Goal: Complete application form: Complete application form

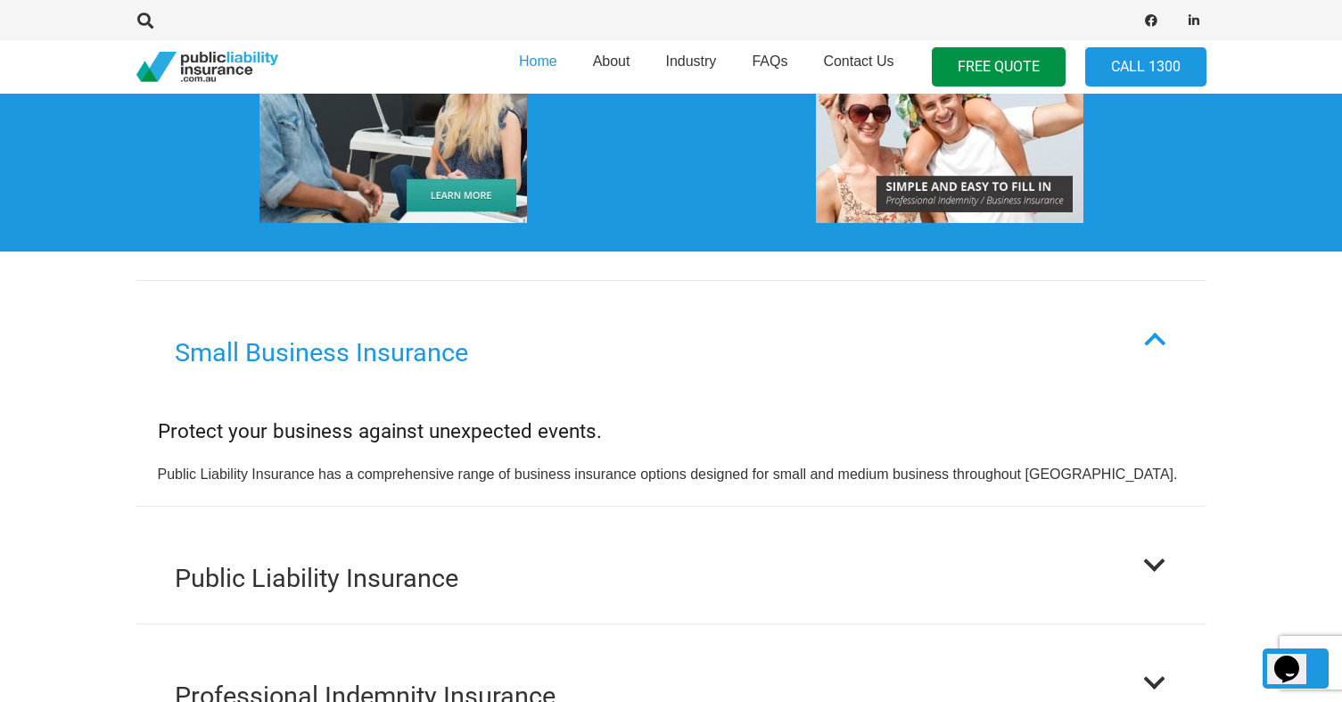
scroll to position [1713, 0]
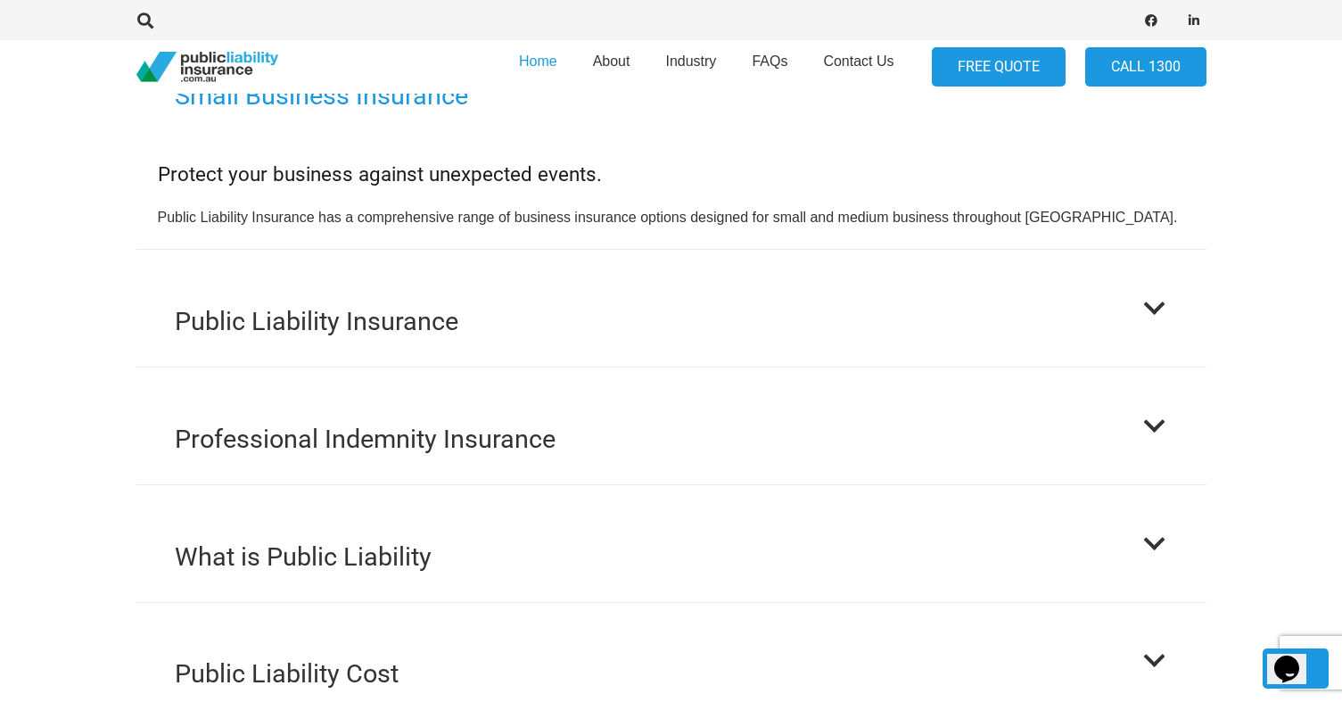
click at [993, 68] on link "FREE QUOTE" at bounding box center [999, 67] width 134 height 40
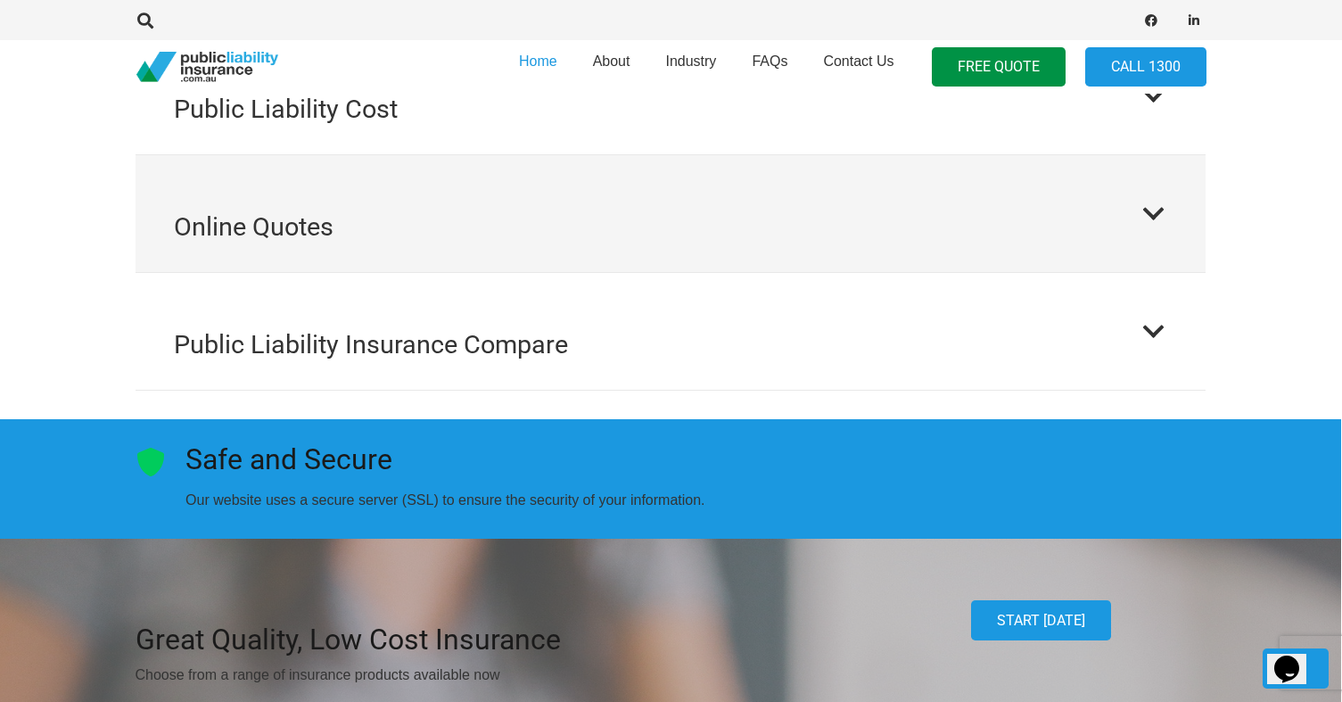
scroll to position [2085, 1]
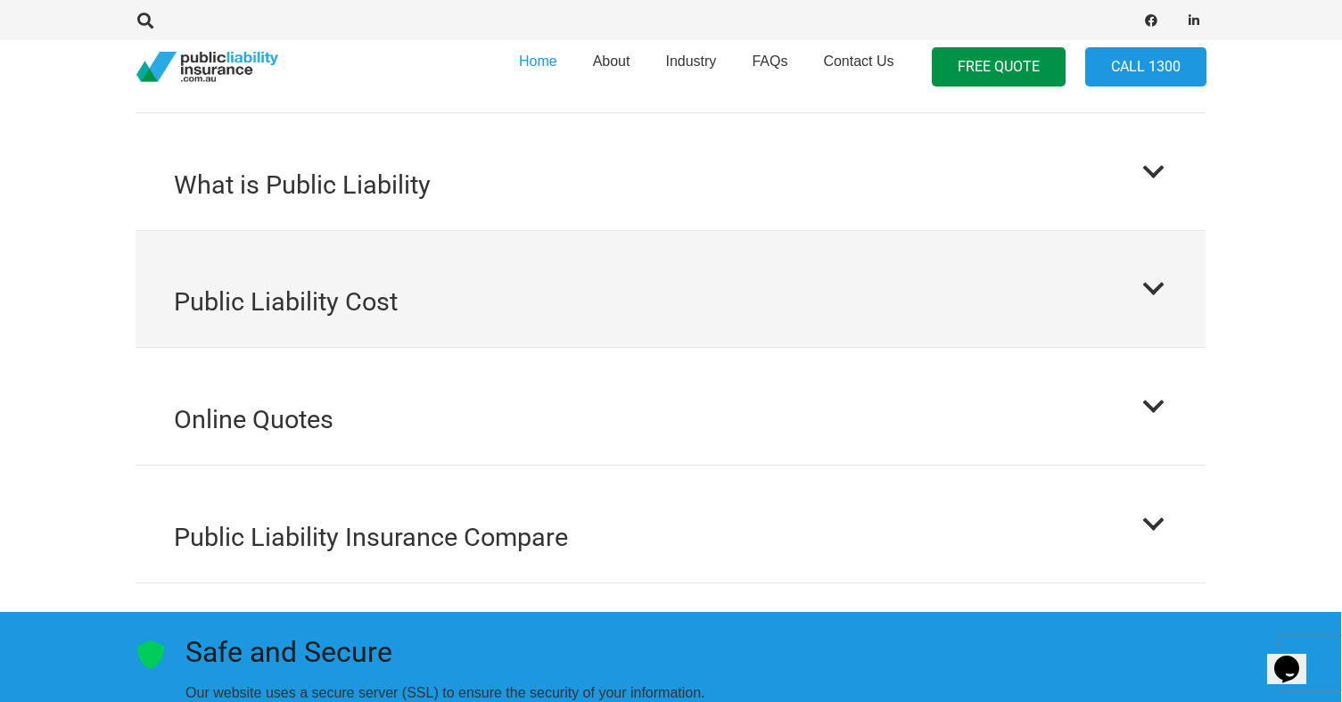
click at [700, 231] on button "Public Liability Cost" at bounding box center [671, 289] width 1070 height 117
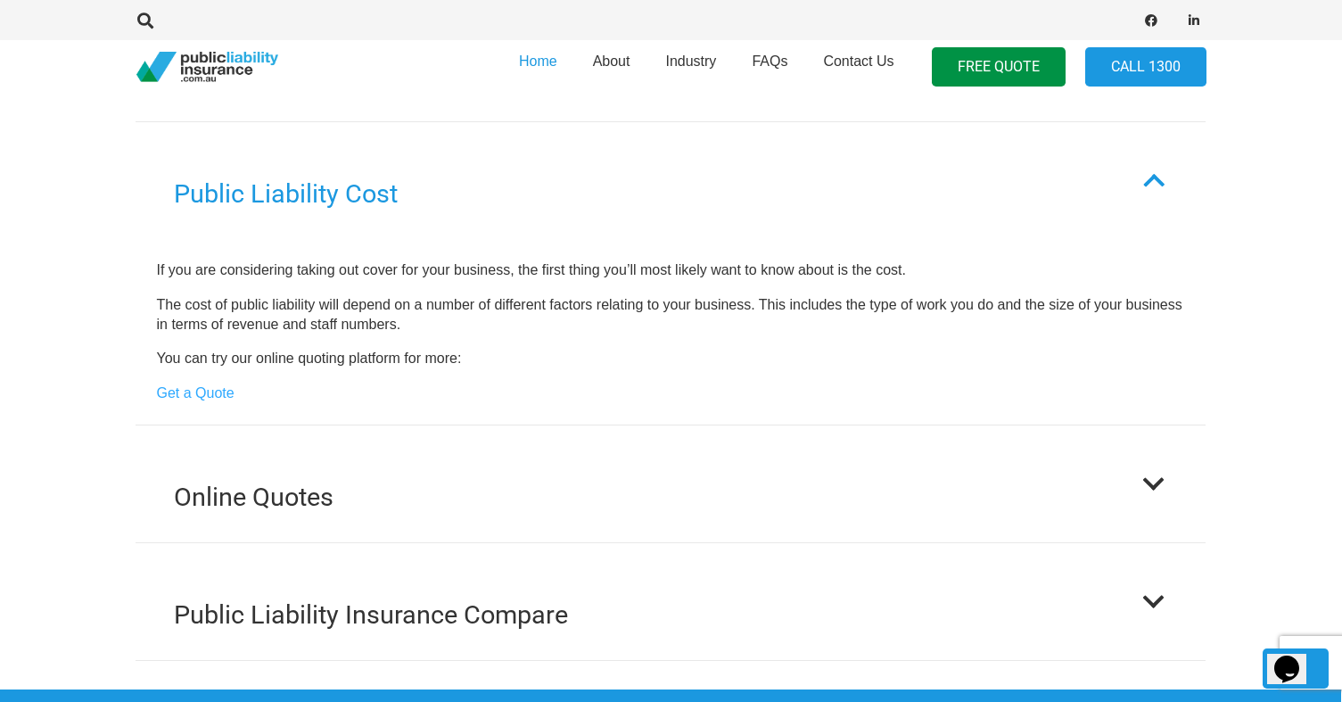
click at [717, 300] on p "The cost of public liability will depend on a number of different factors relat…" at bounding box center [670, 315] width 1027 height 40
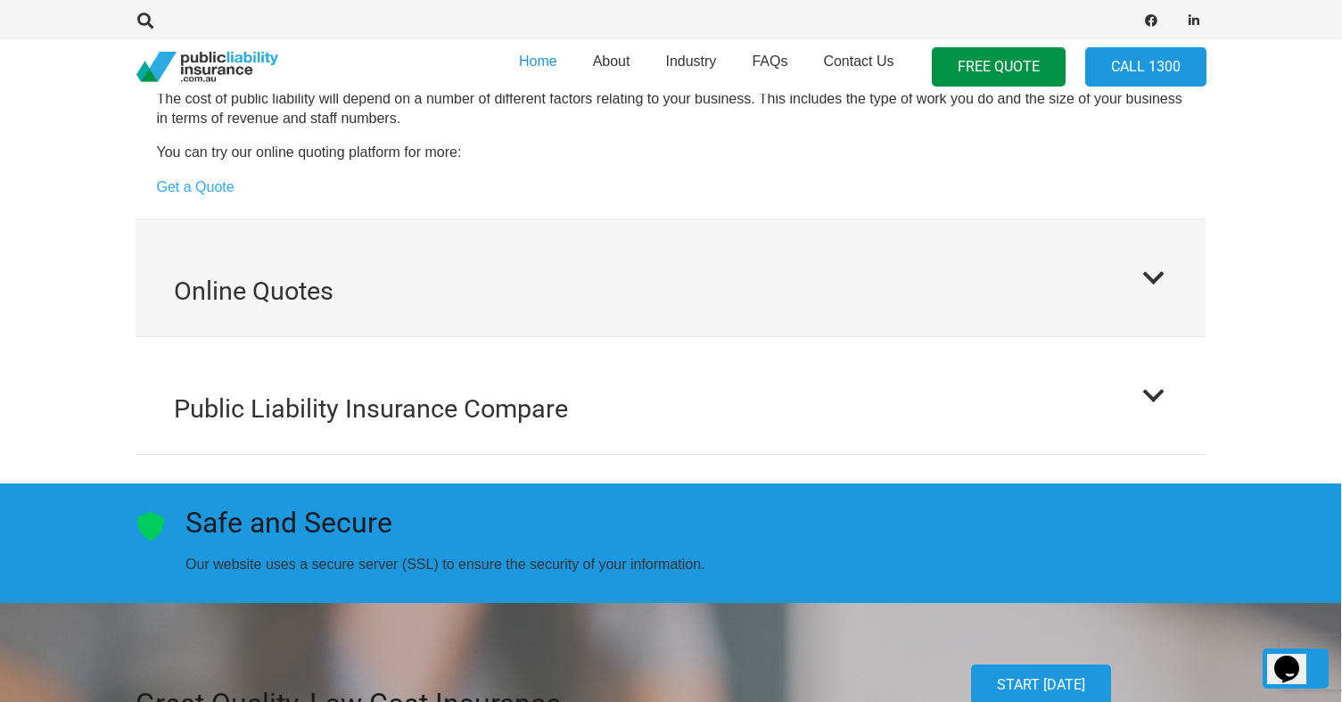
click at [695, 296] on button "Online Quotes" at bounding box center [671, 277] width 1070 height 117
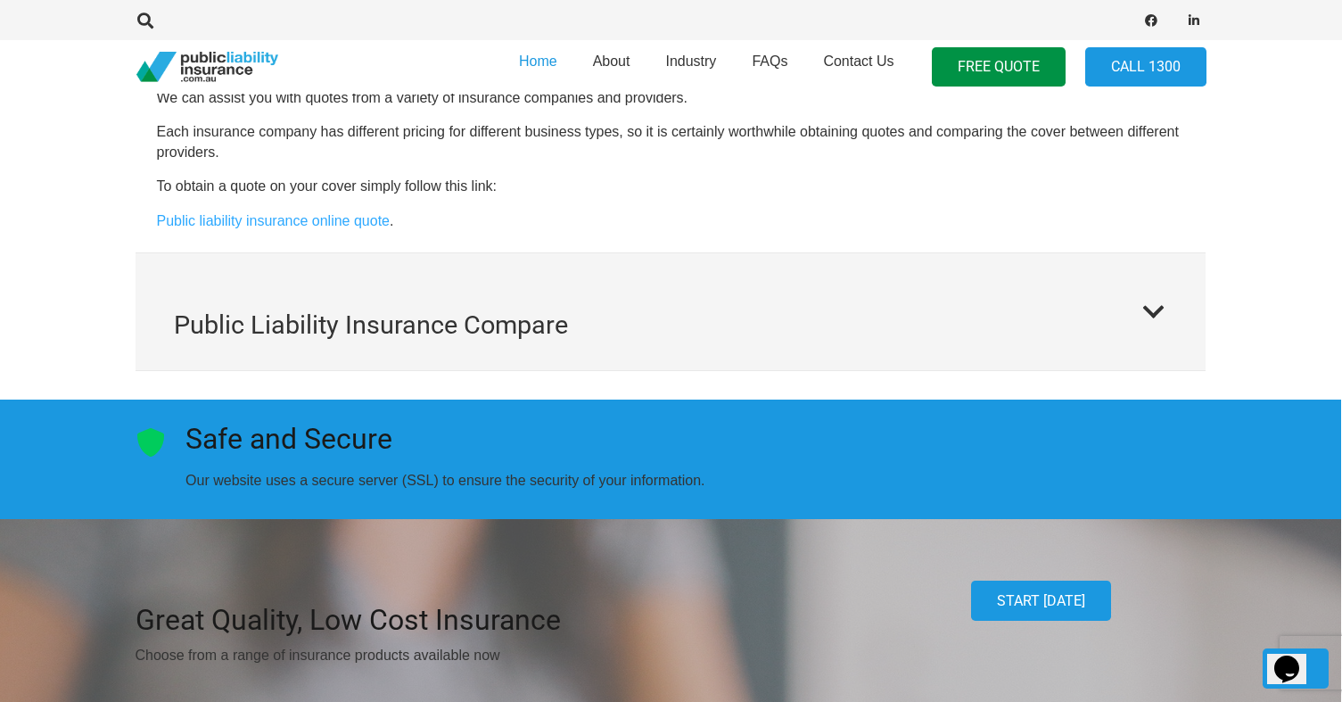
click at [658, 261] on button "Public Liability Insurance Compare" at bounding box center [671, 311] width 1070 height 117
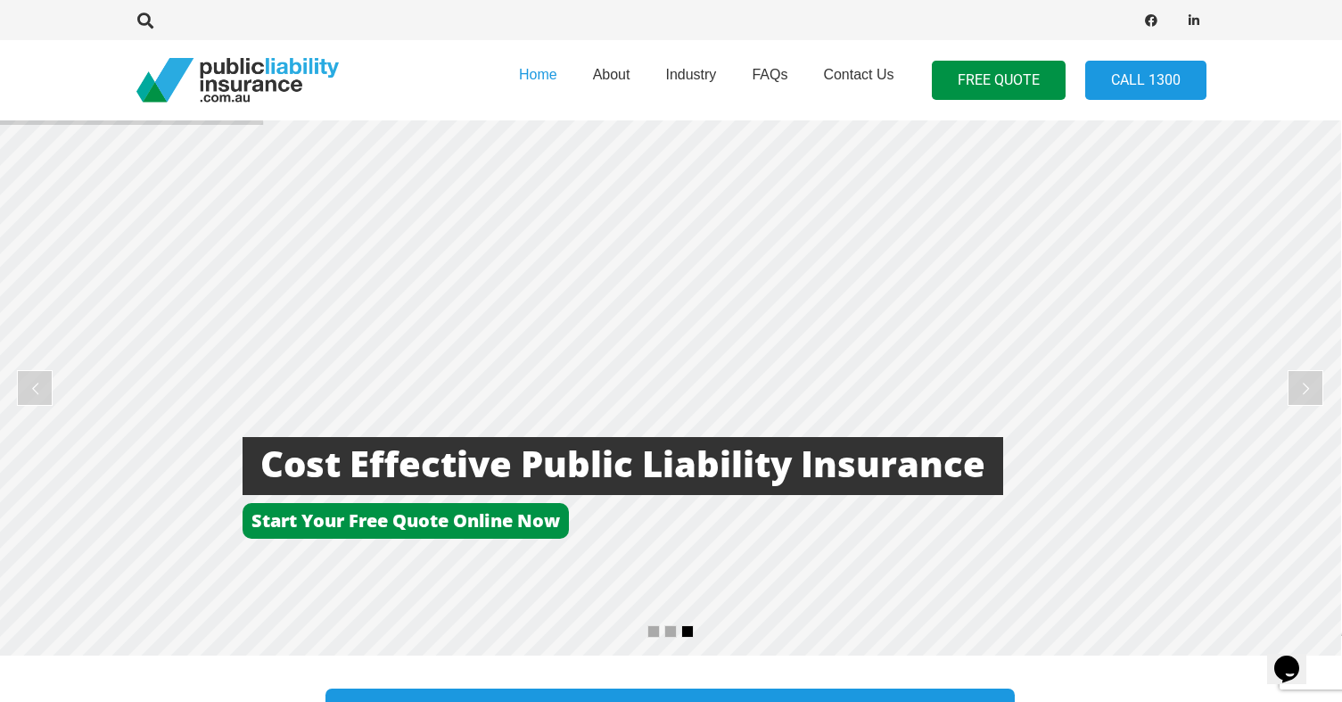
scroll to position [0, 1]
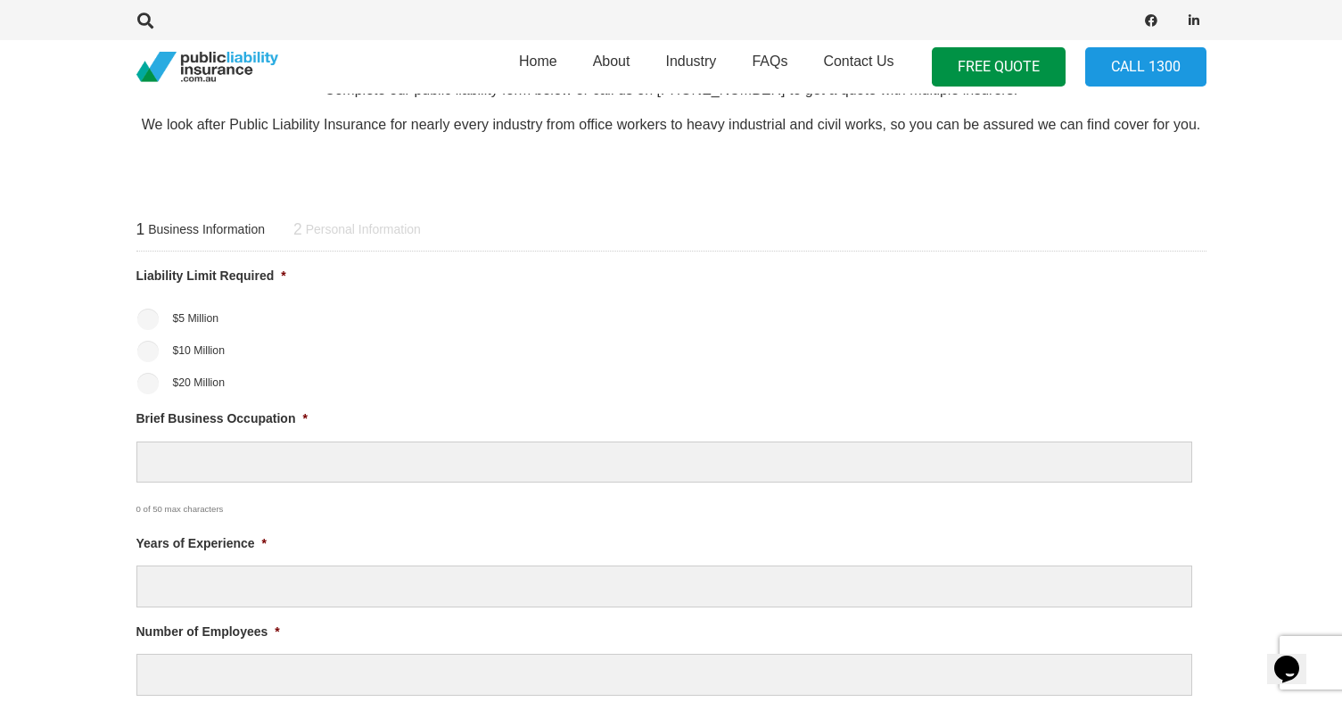
click at [187, 323] on label "$5 Million" at bounding box center [195, 318] width 46 height 16
click at [159, 323] on input "$5 Million" at bounding box center [147, 319] width 21 height 21
radio input "true"
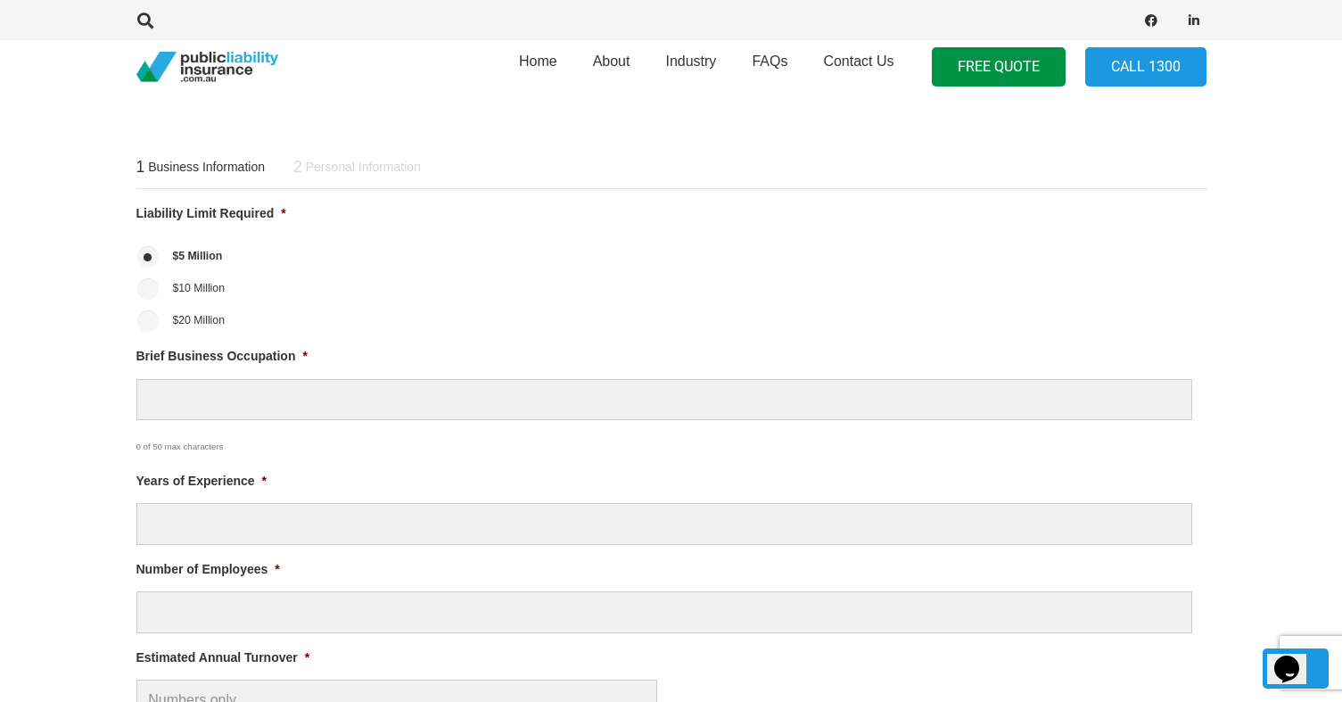
scroll to position [721, 0]
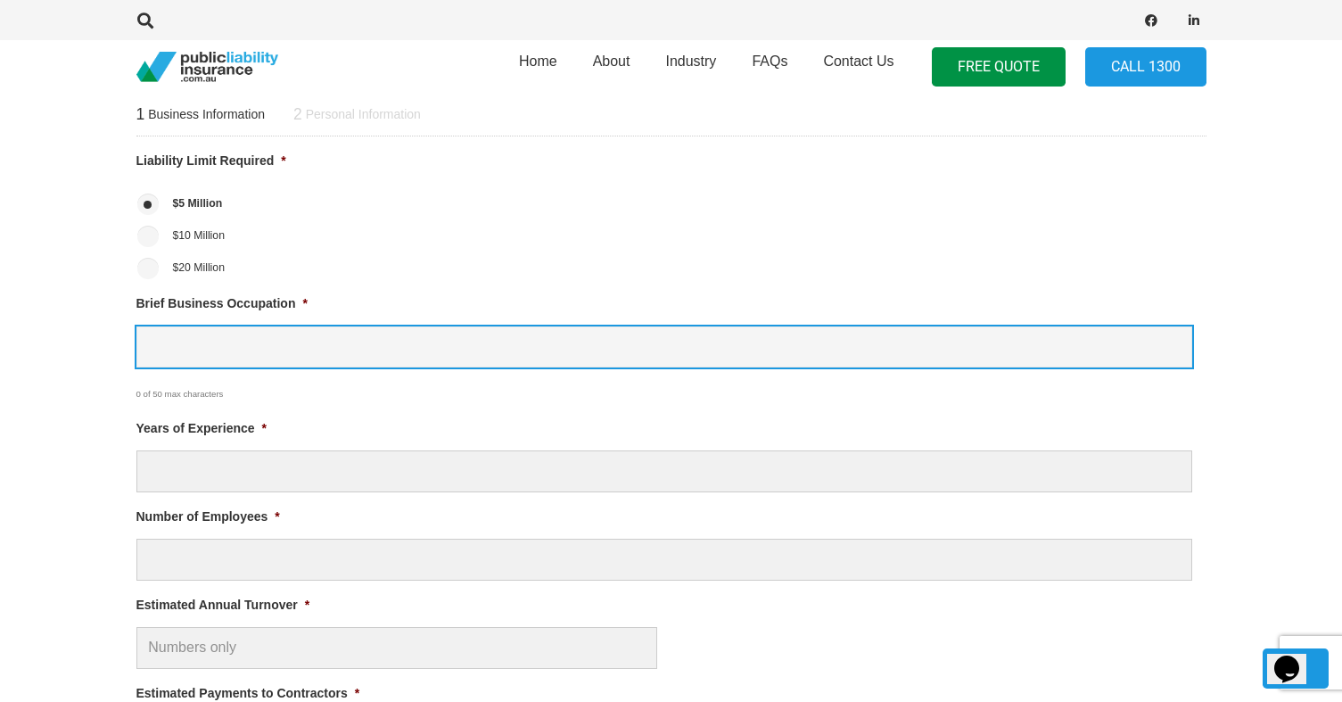
click at [250, 353] on input "Brief Business Occupation *" at bounding box center [664, 347] width 1056 height 42
type input "IT services"
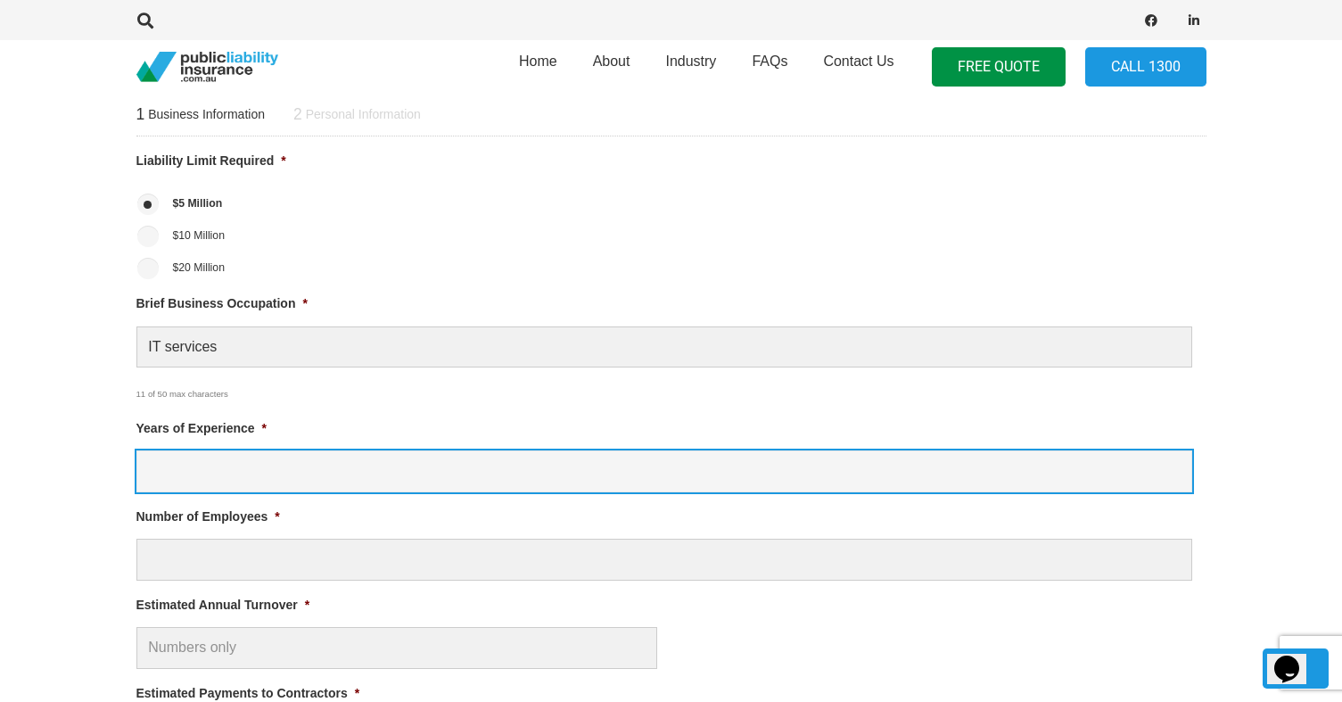
click at [258, 472] on input "Years of Experience *" at bounding box center [664, 471] width 1056 height 42
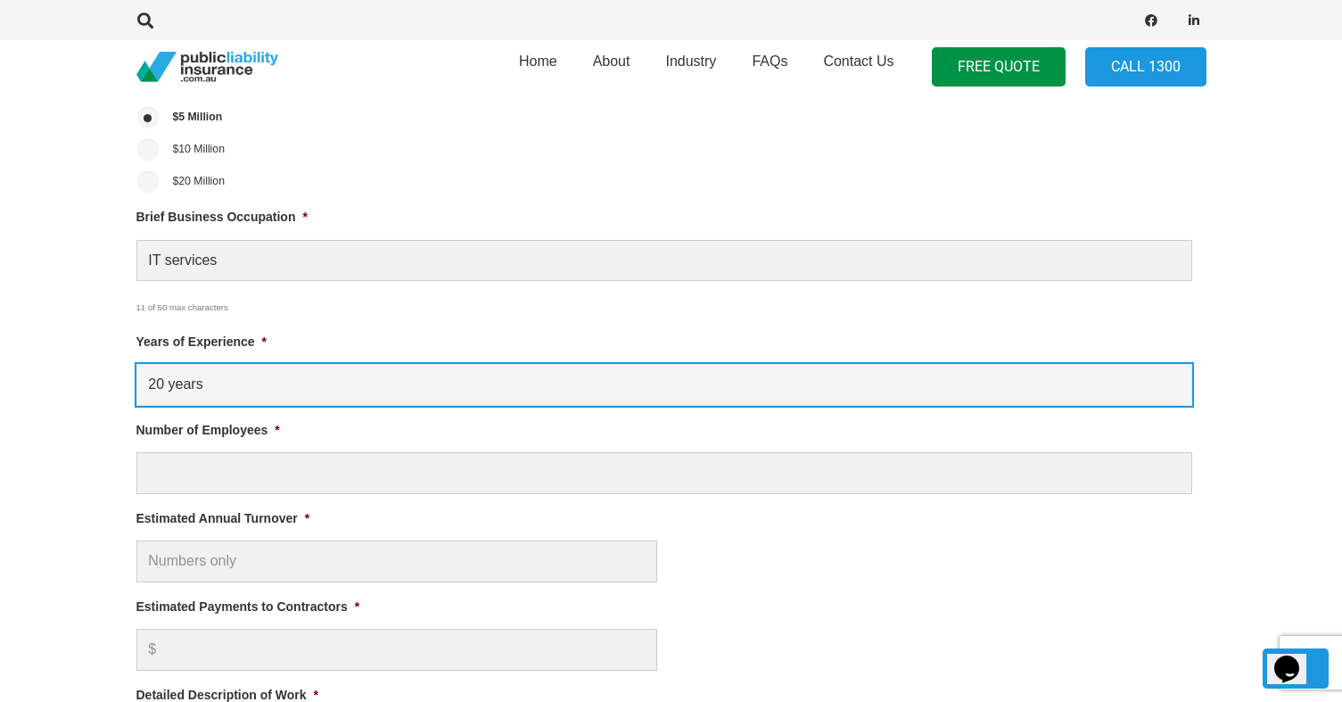
scroll to position [831, 0]
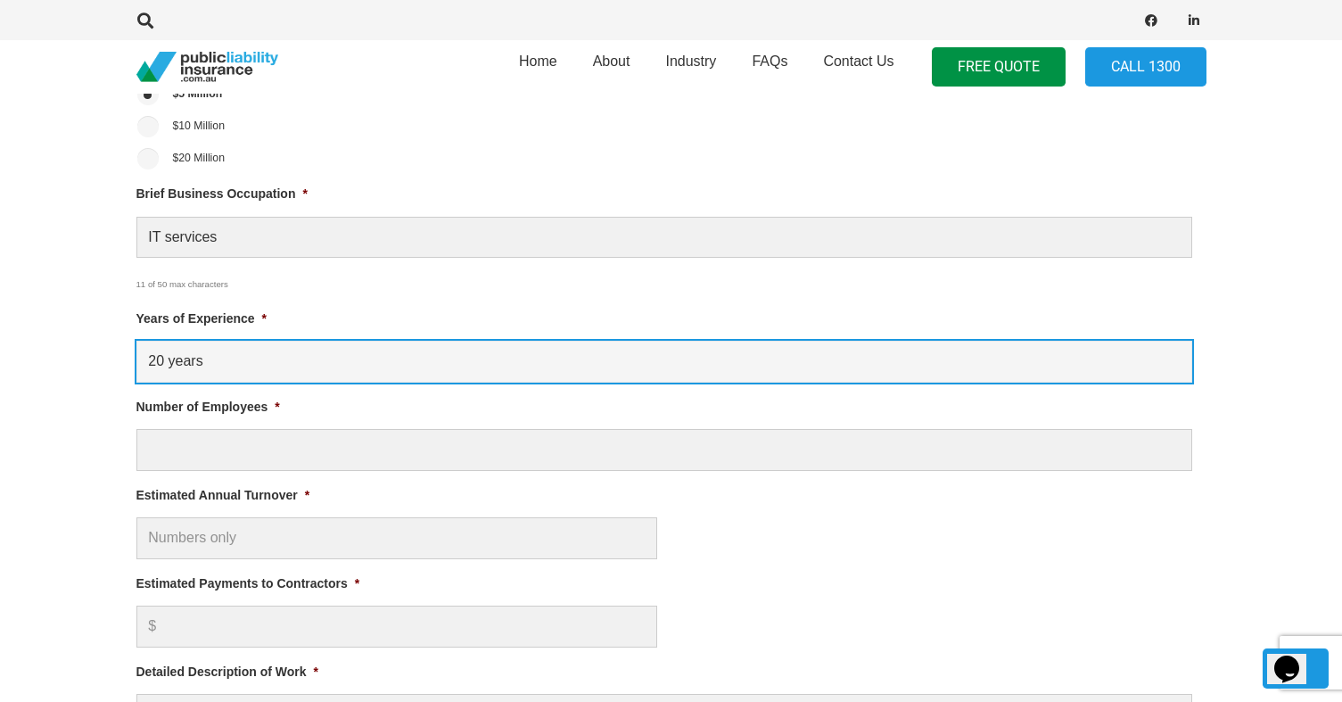
type input "20 years"
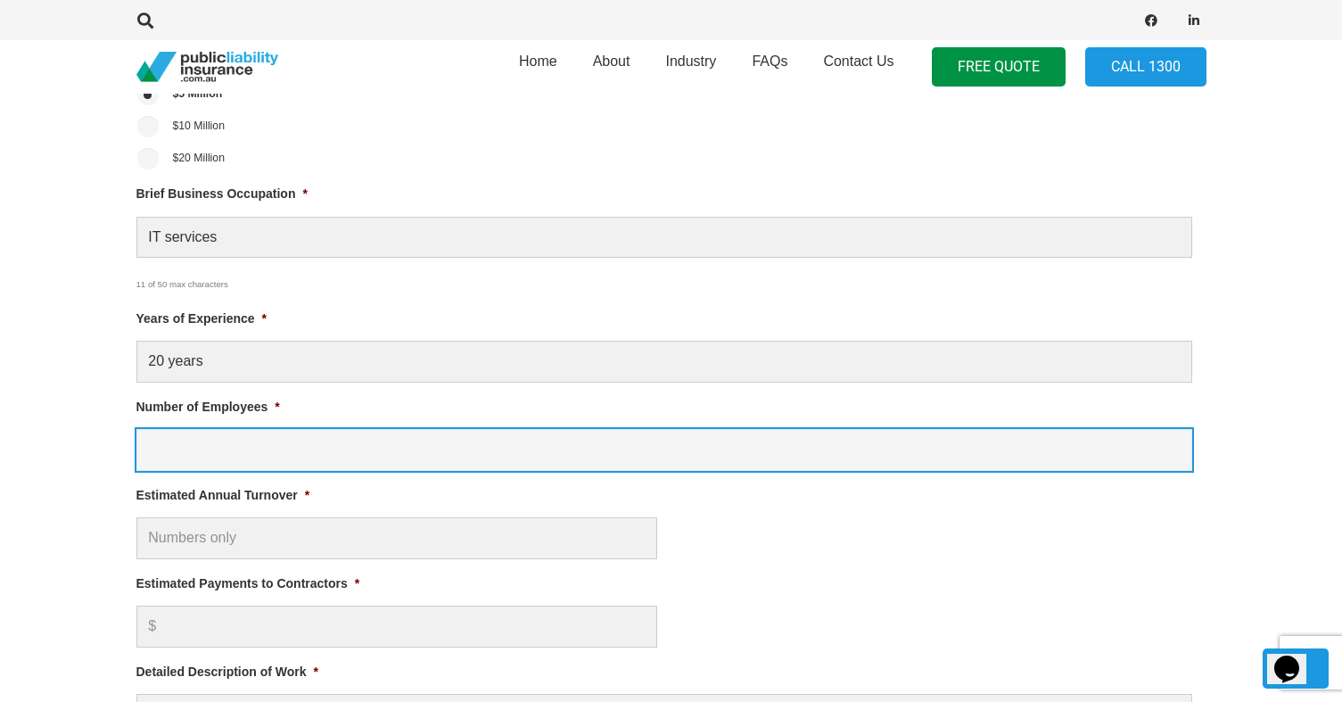
click at [208, 448] on input "Number of Employees *" at bounding box center [664, 450] width 1056 height 42
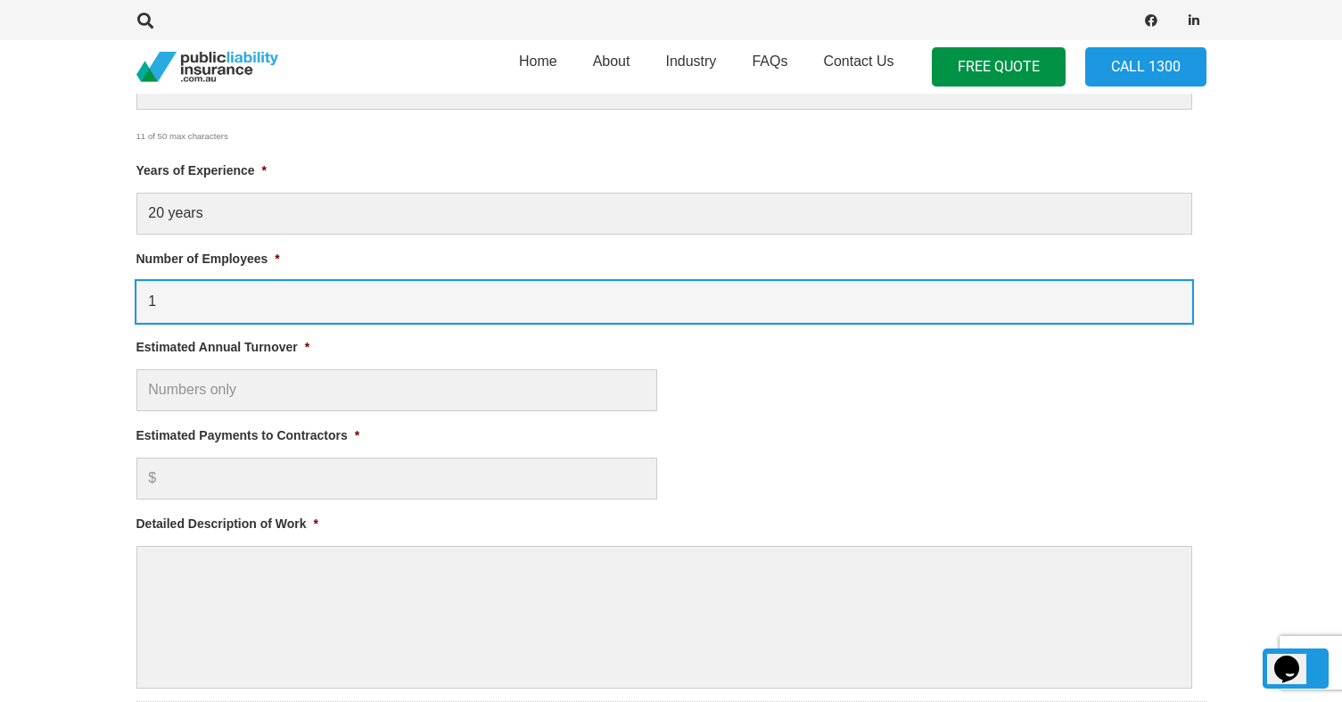
scroll to position [1010, 0]
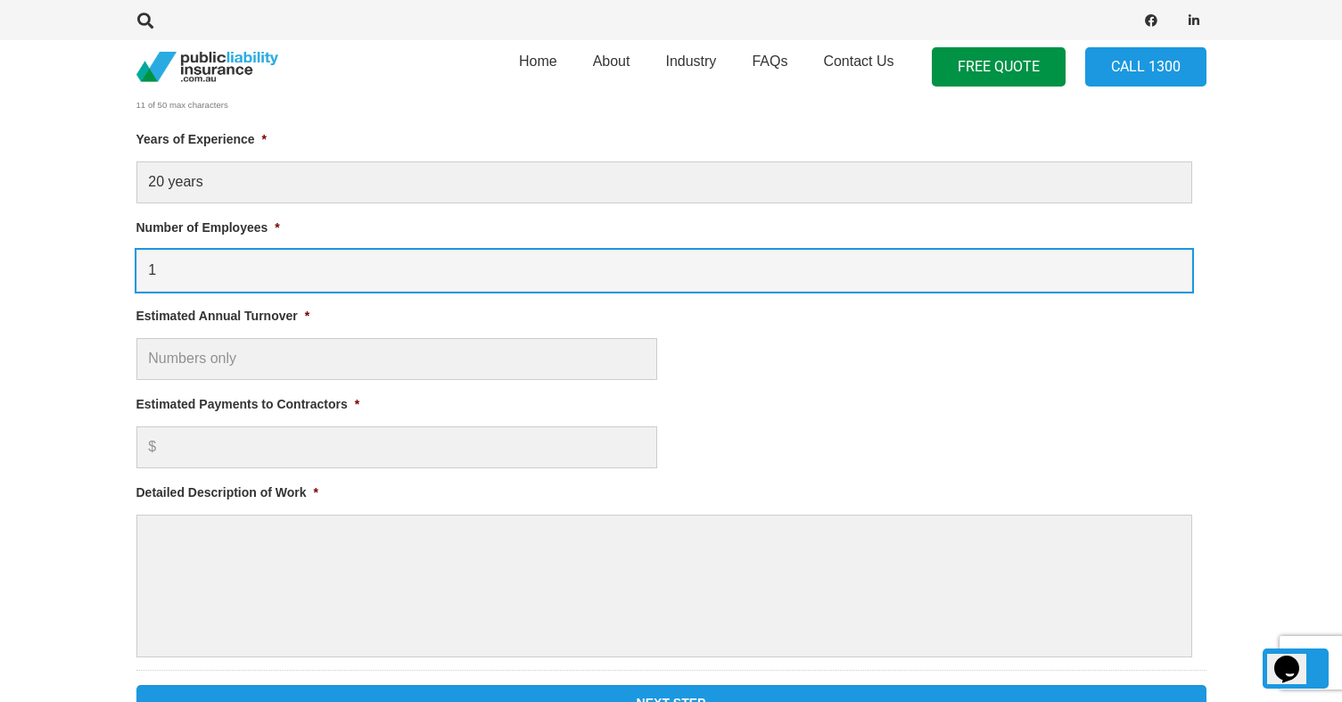
type input "1"
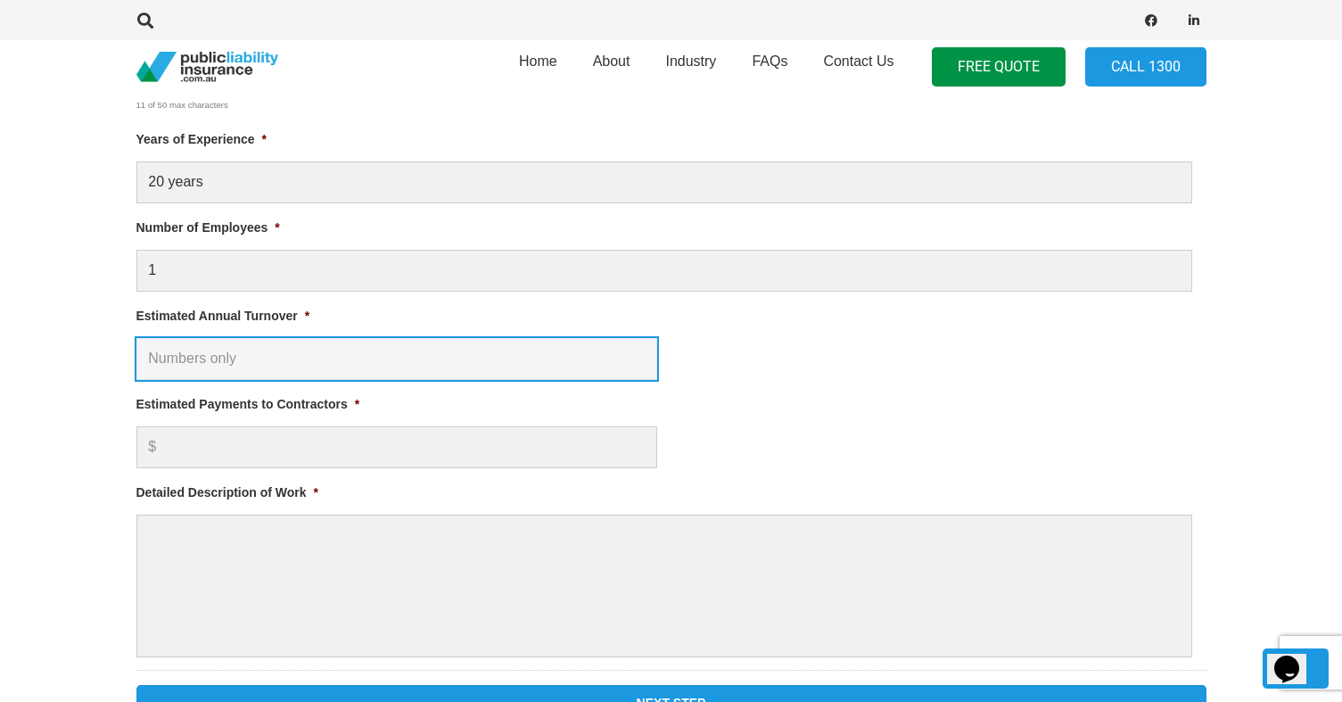
click at [251, 357] on input "Estimated Annual Turnover *" at bounding box center [396, 359] width 521 height 42
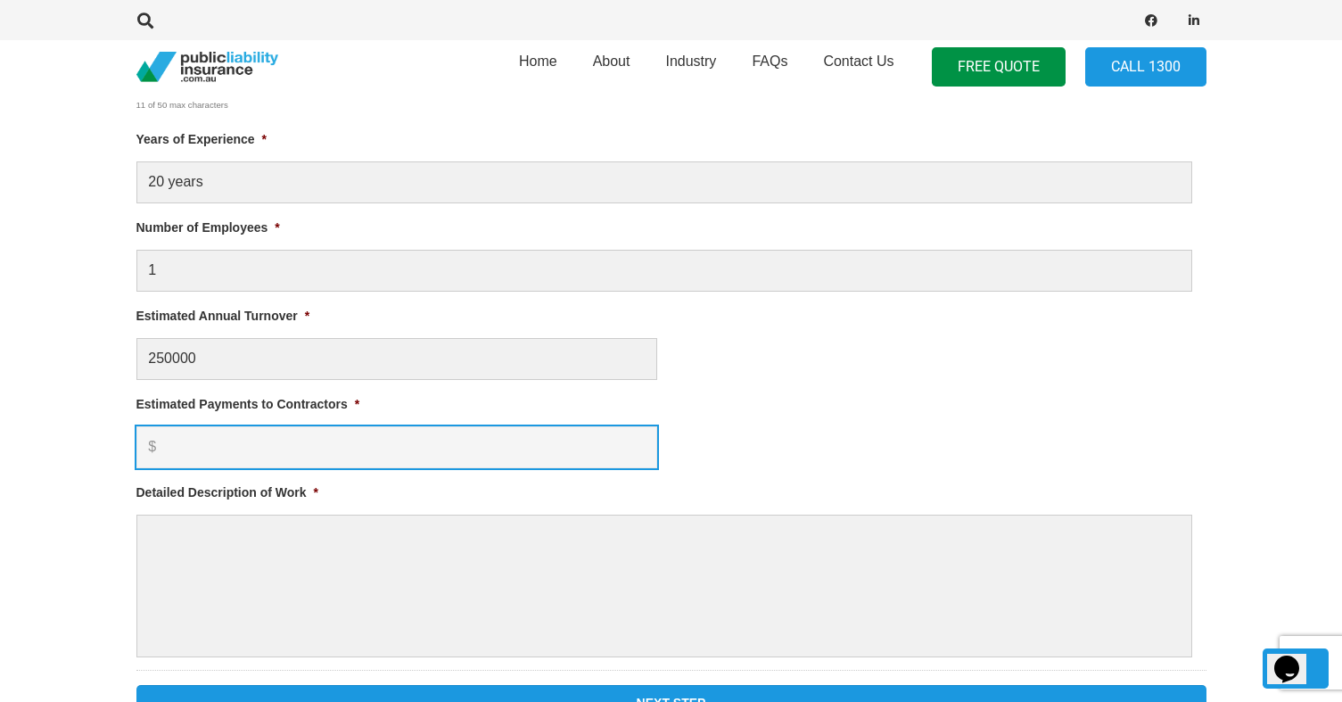
type input "$ 250,000.00"
click at [260, 444] on input "Estimated Payments to Contractors *" at bounding box center [396, 447] width 521 height 42
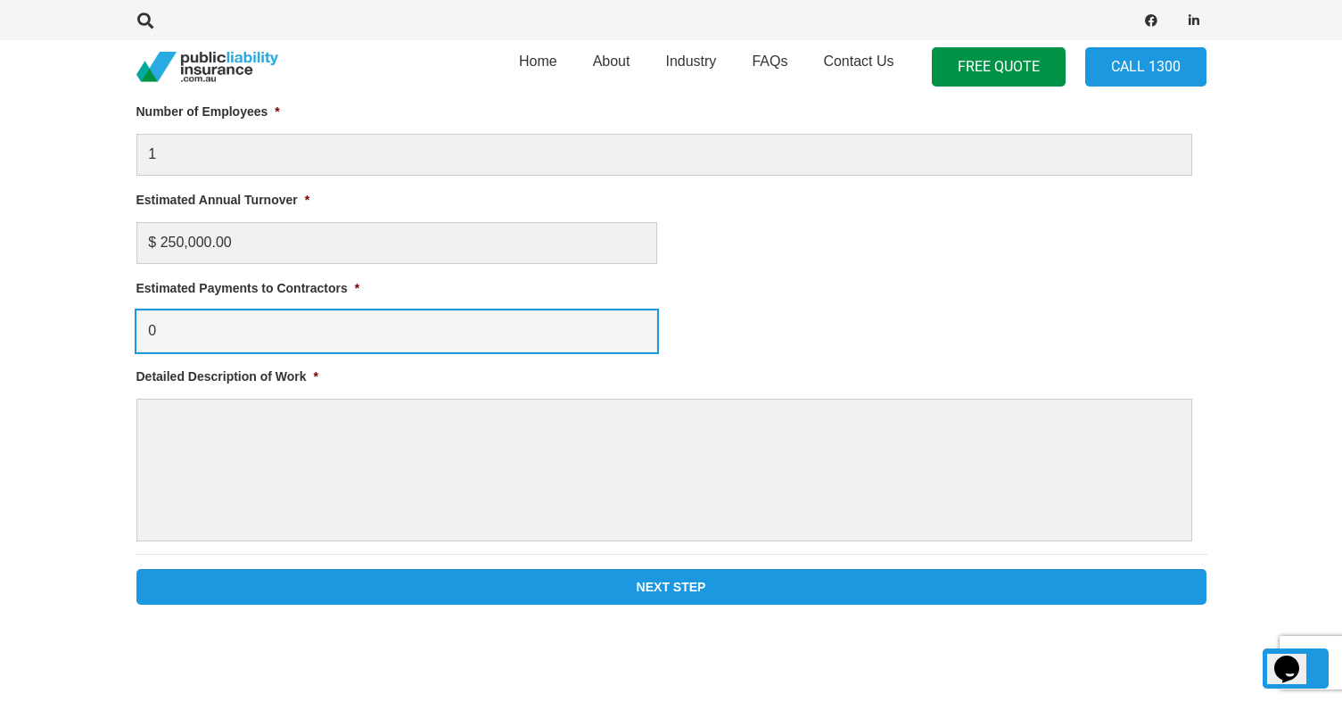
scroll to position [1154, 0]
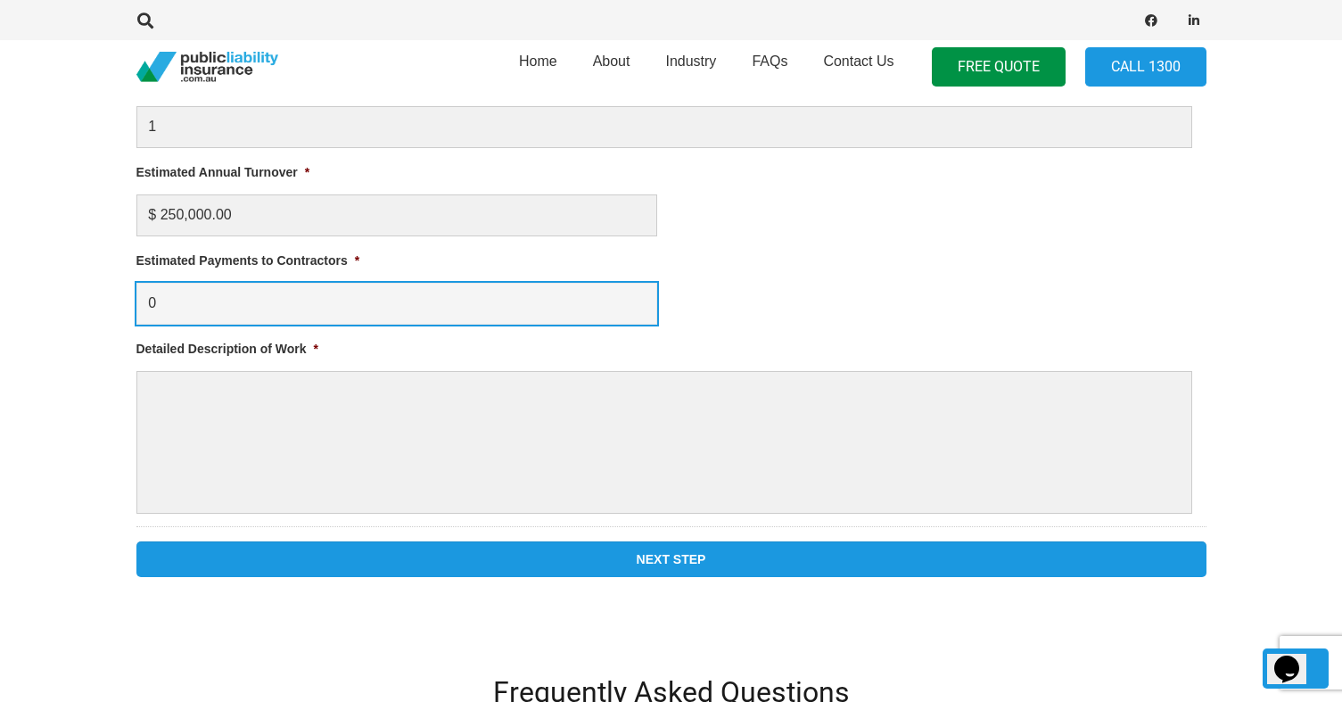
click at [248, 295] on input "0" at bounding box center [396, 304] width 521 height 42
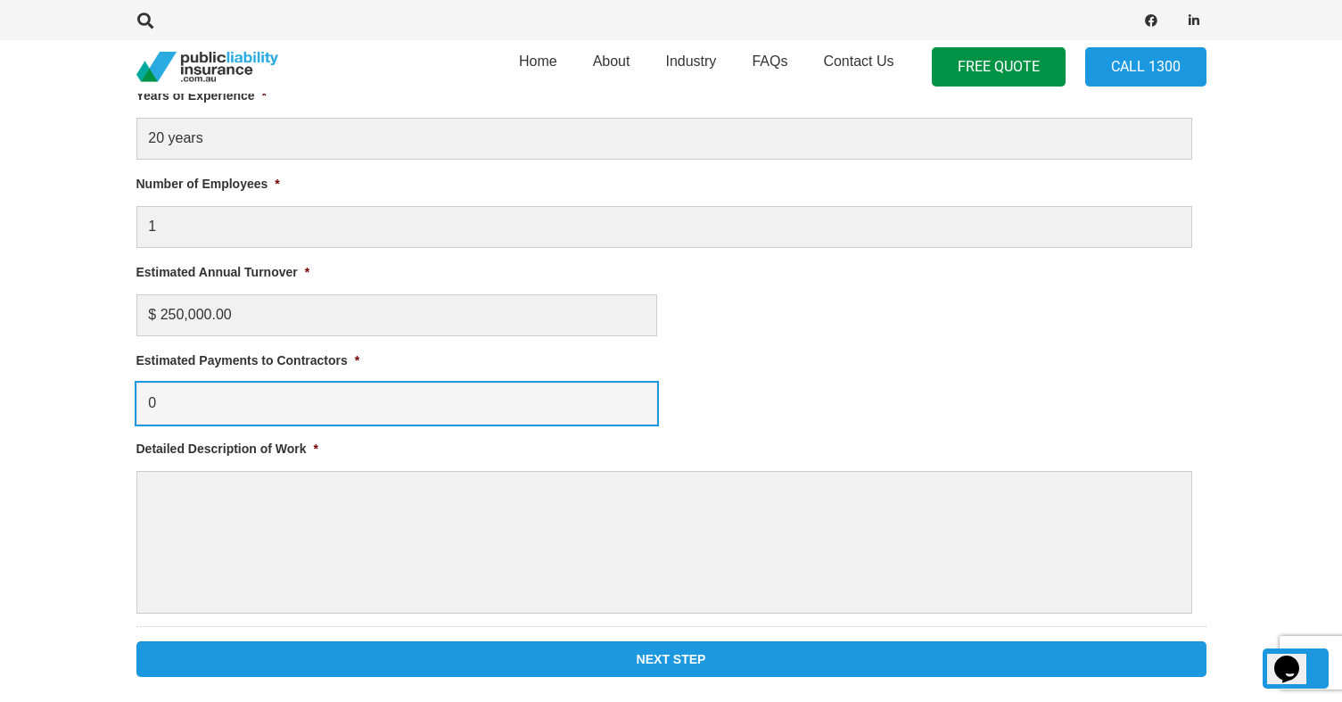
scroll to position [1027, 0]
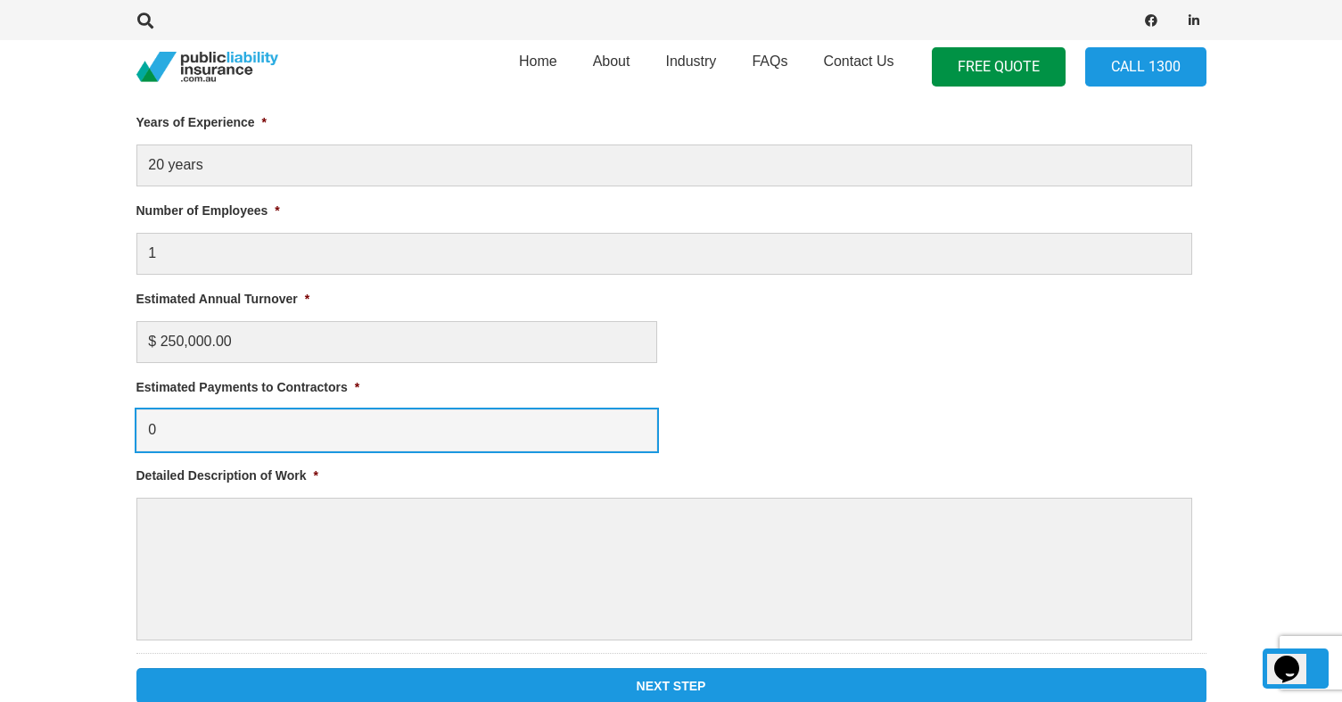
type input "0"
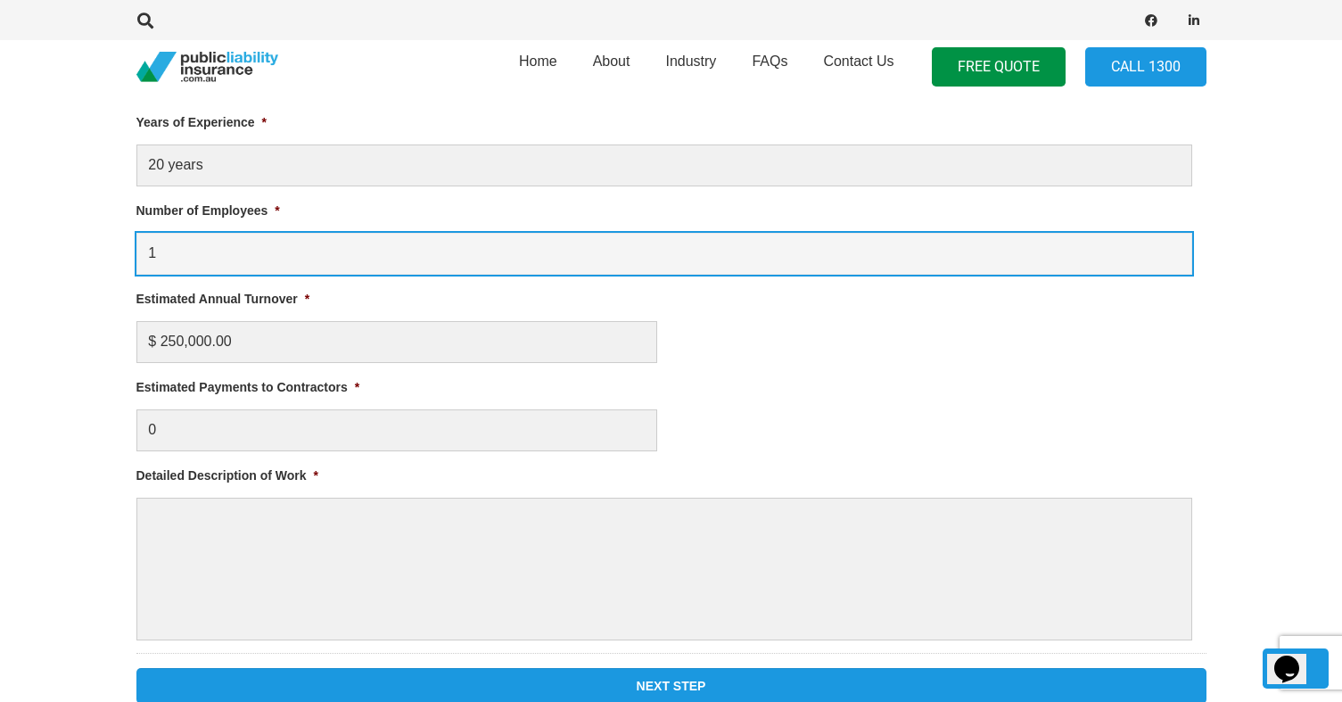
click at [229, 251] on input "1" at bounding box center [664, 254] width 1056 height 42
type input "2"
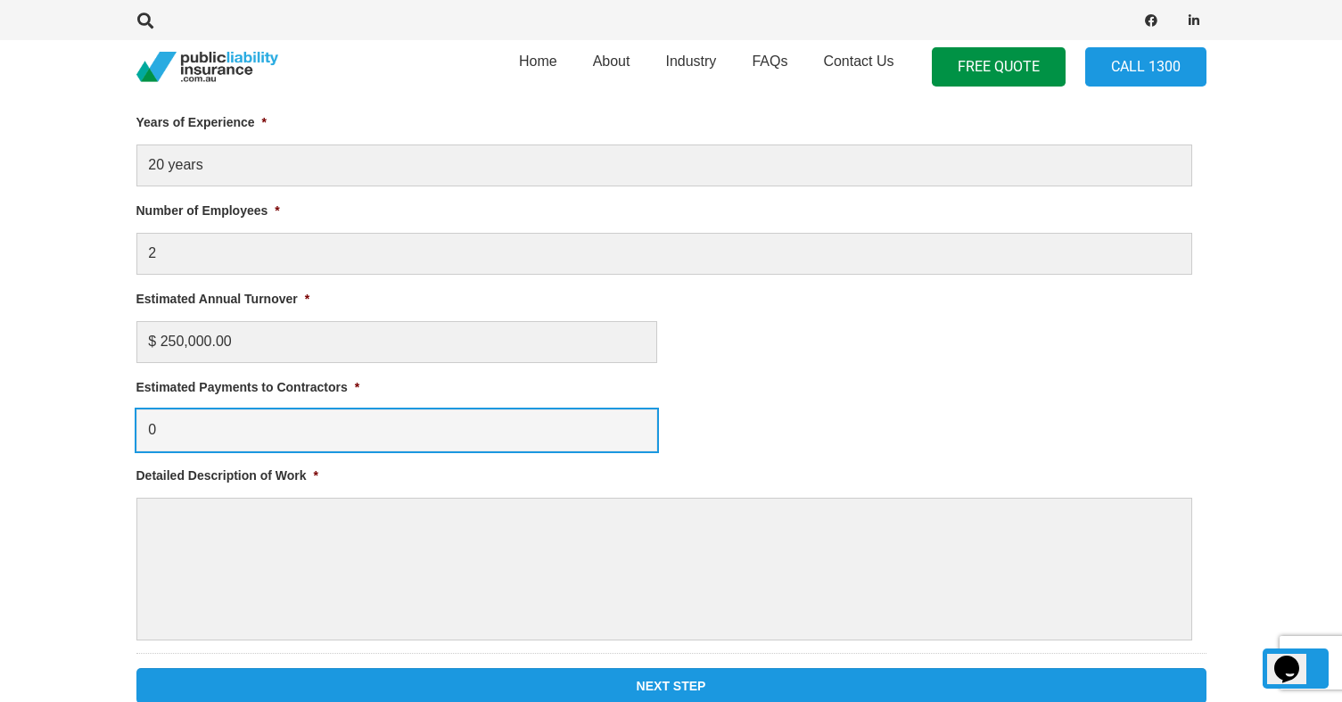
click at [216, 422] on input "0" at bounding box center [396, 430] width 521 height 42
type input "0"
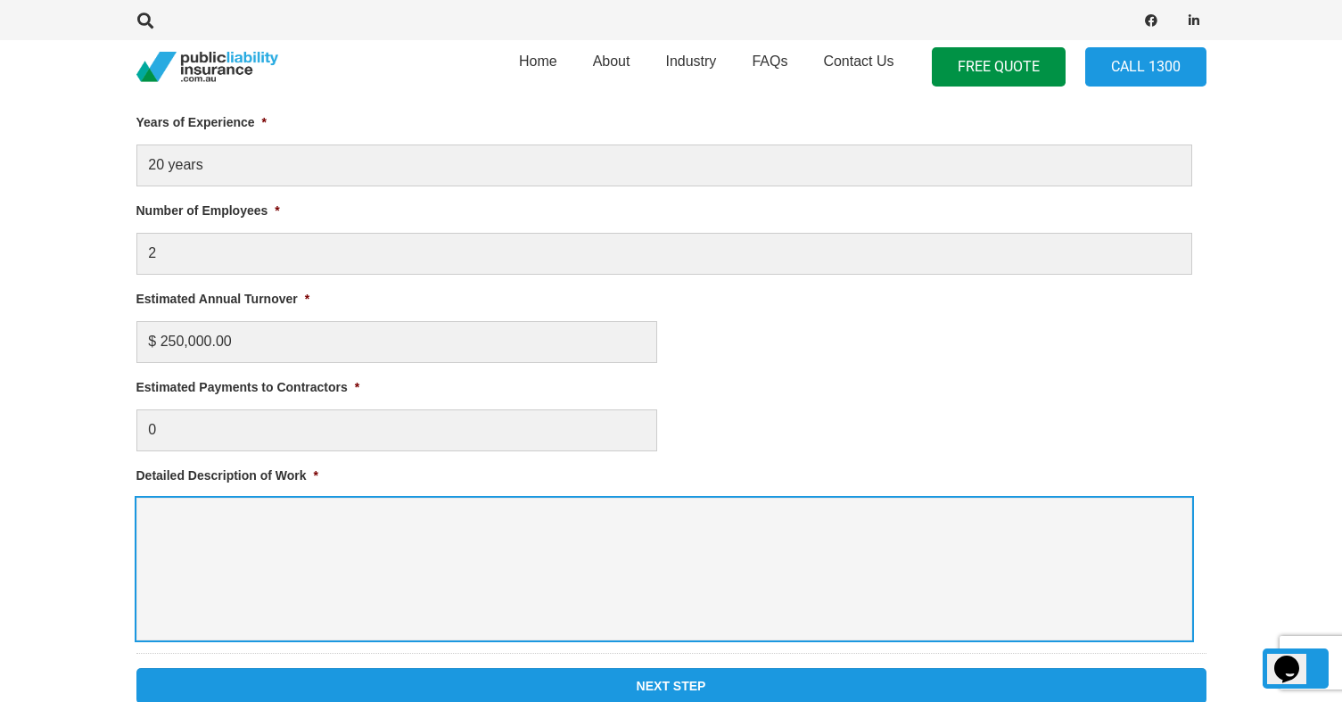
click at [337, 577] on textarea "Detailed Description of Work *" at bounding box center [664, 569] width 1056 height 143
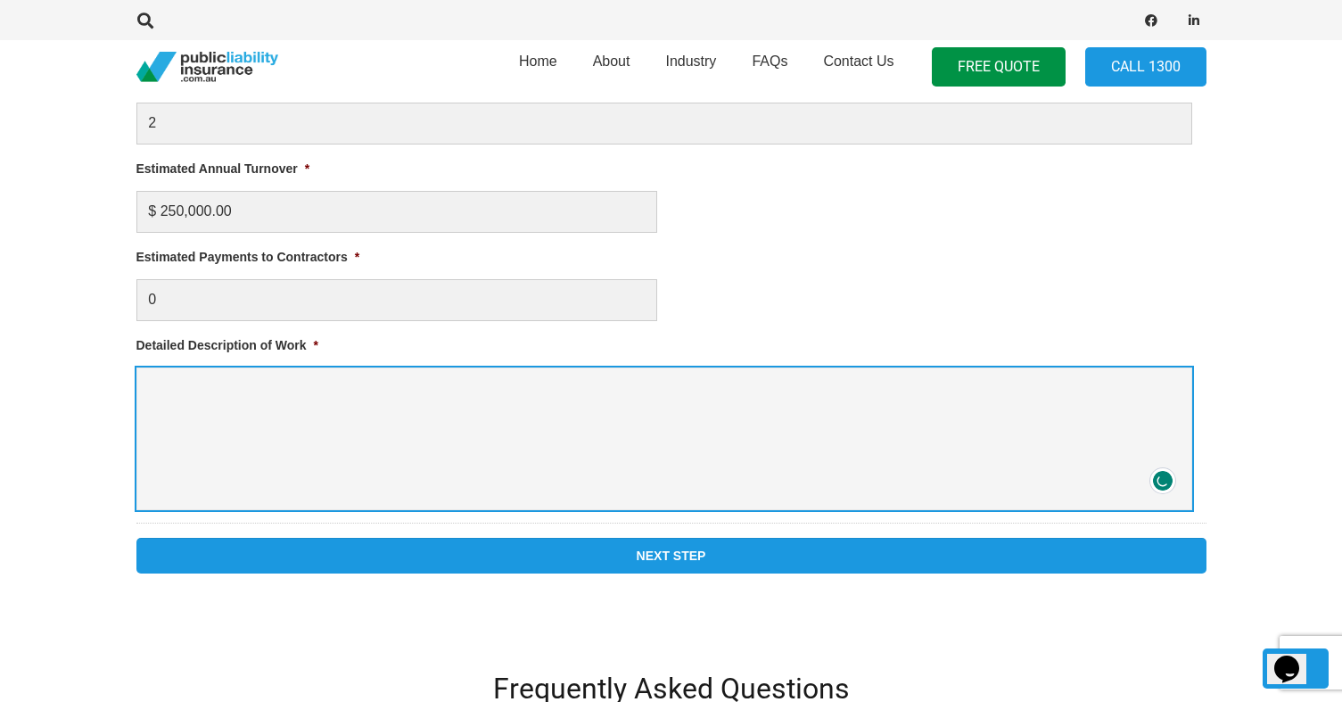
scroll to position [1159, 0]
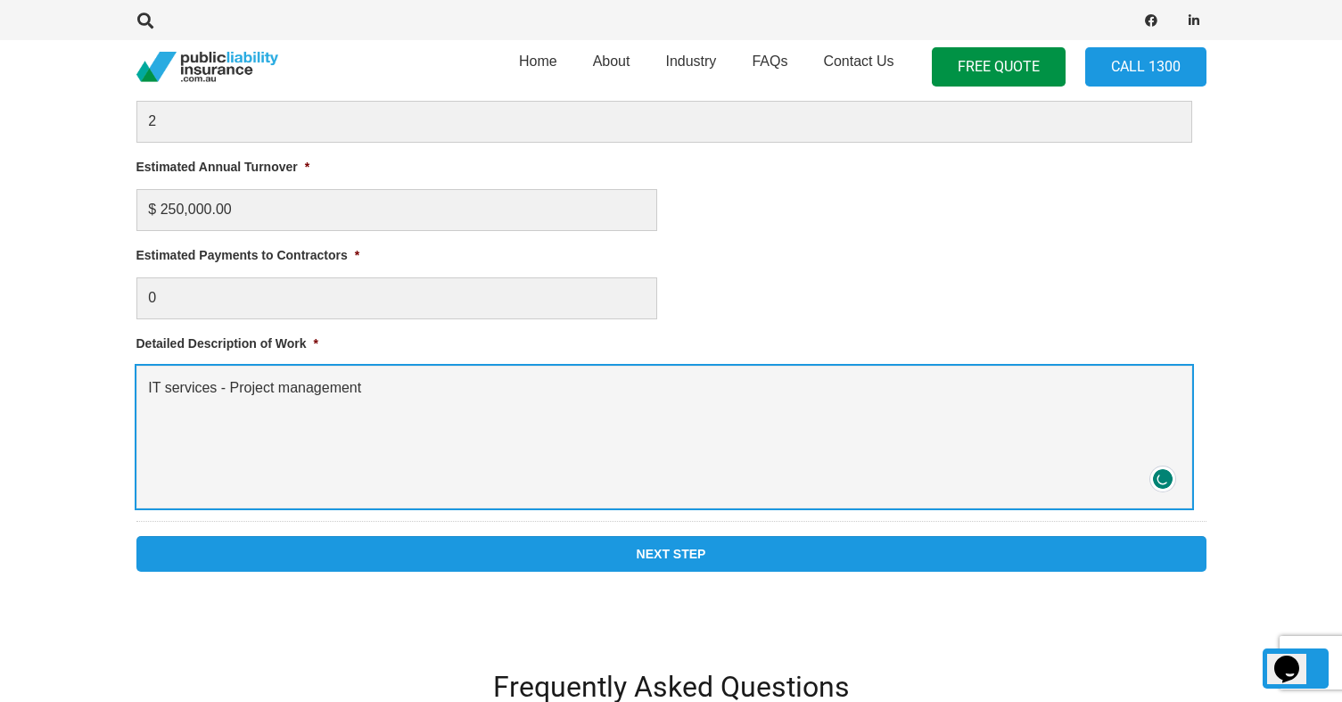
type textarea "IT services - Project management"
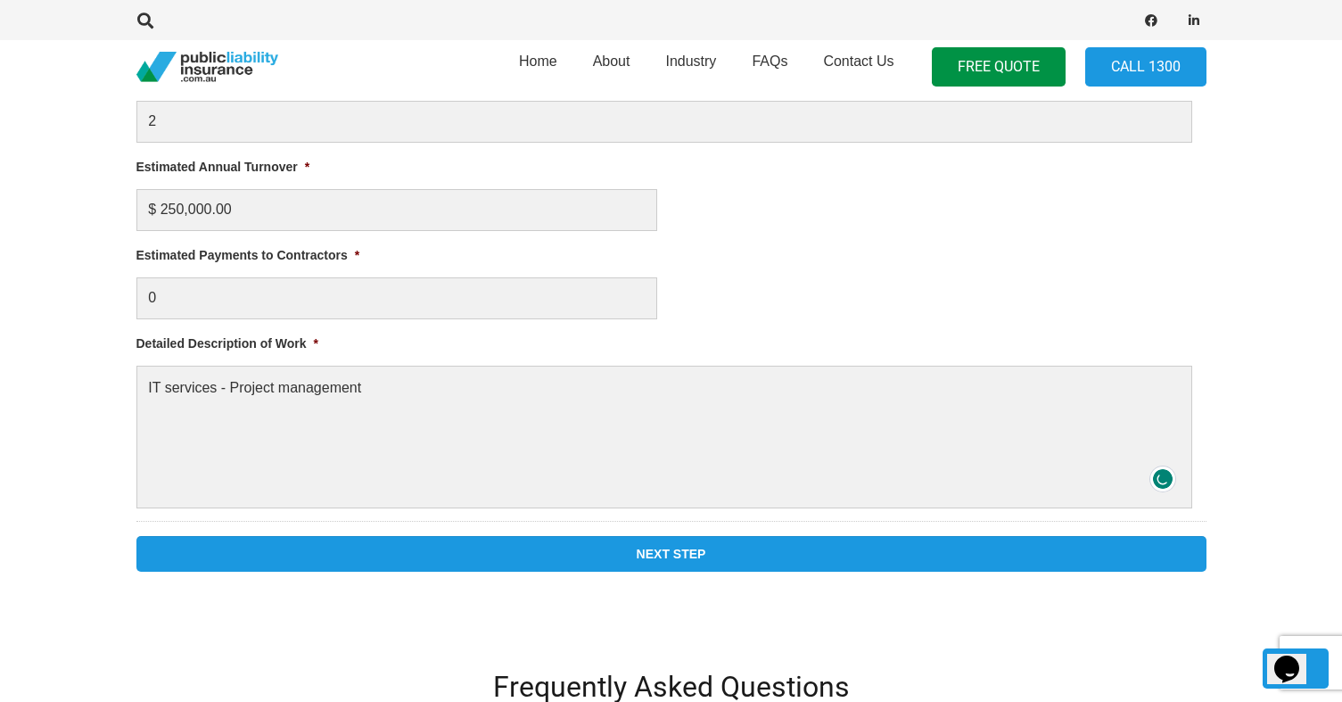
click at [638, 558] on input "Next Step" at bounding box center [671, 554] width 1070 height 36
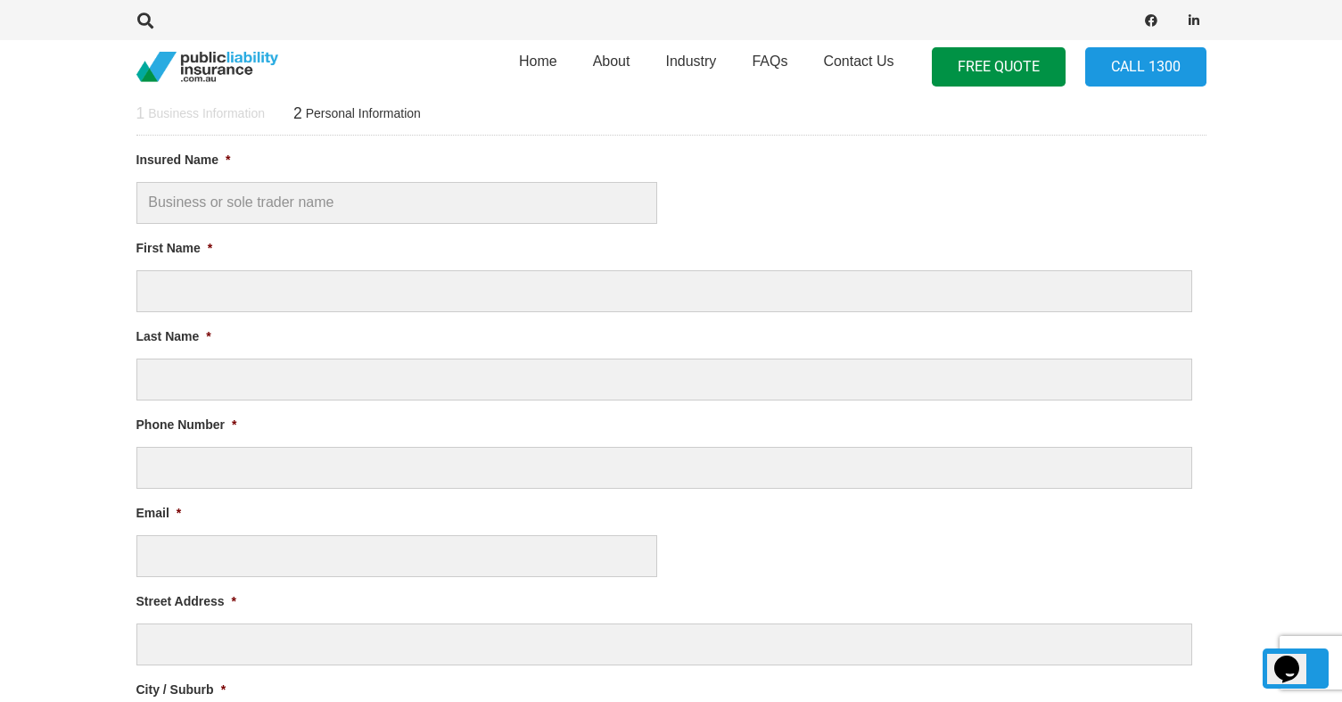
scroll to position [737, 0]
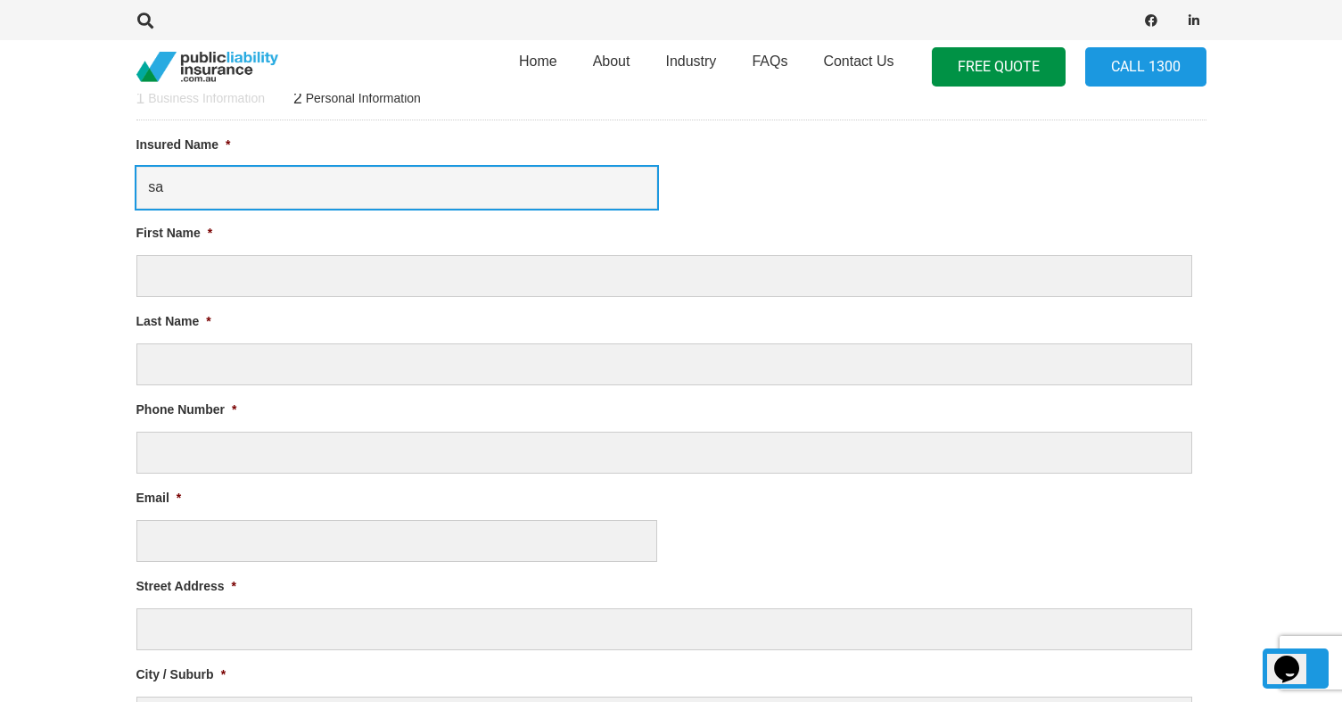
type input "s"
type input "V"
type input "Sambhuta Pty ltd"
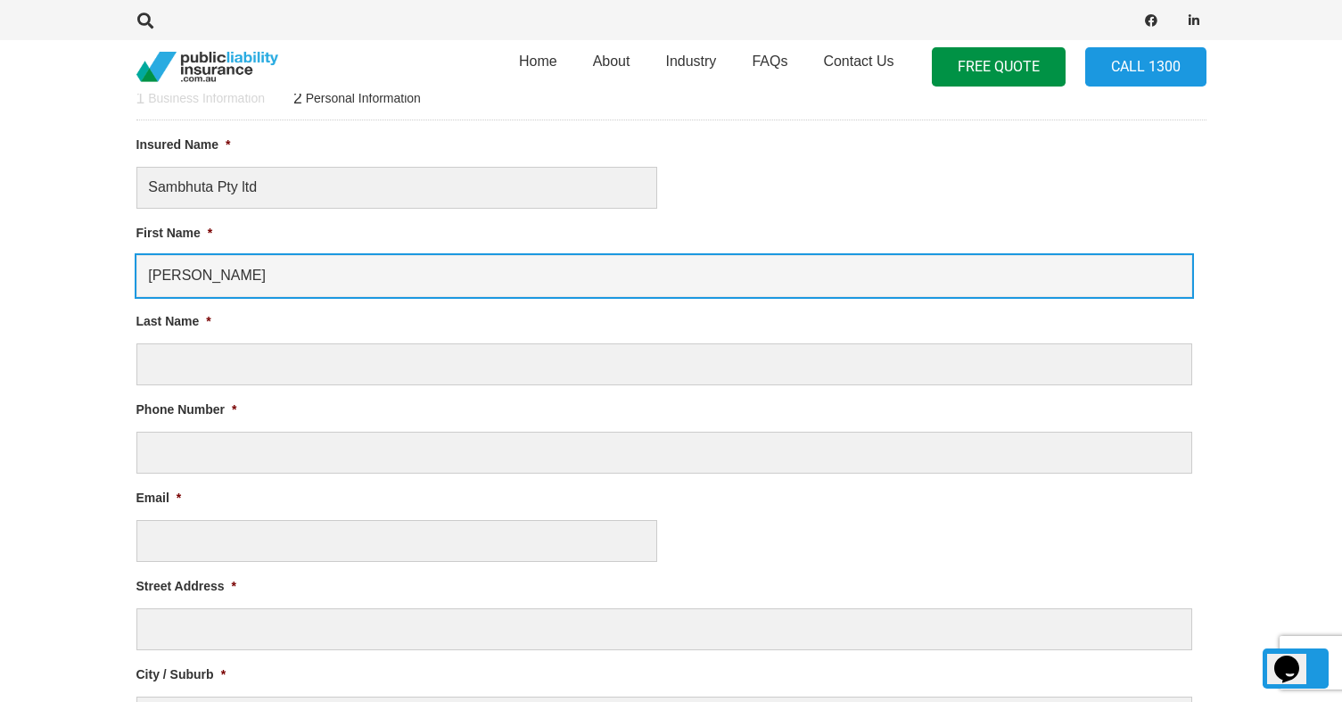
type input "Vishnu Murthy"
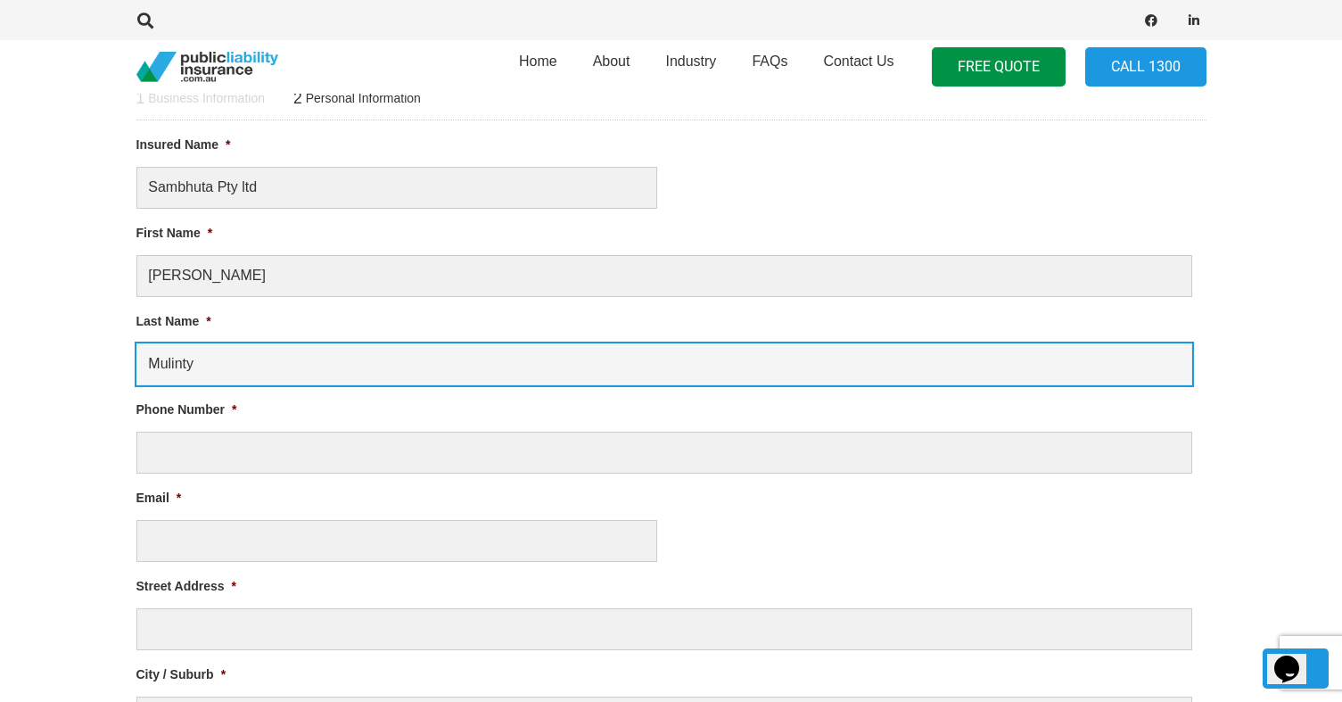
type input "Mulinty"
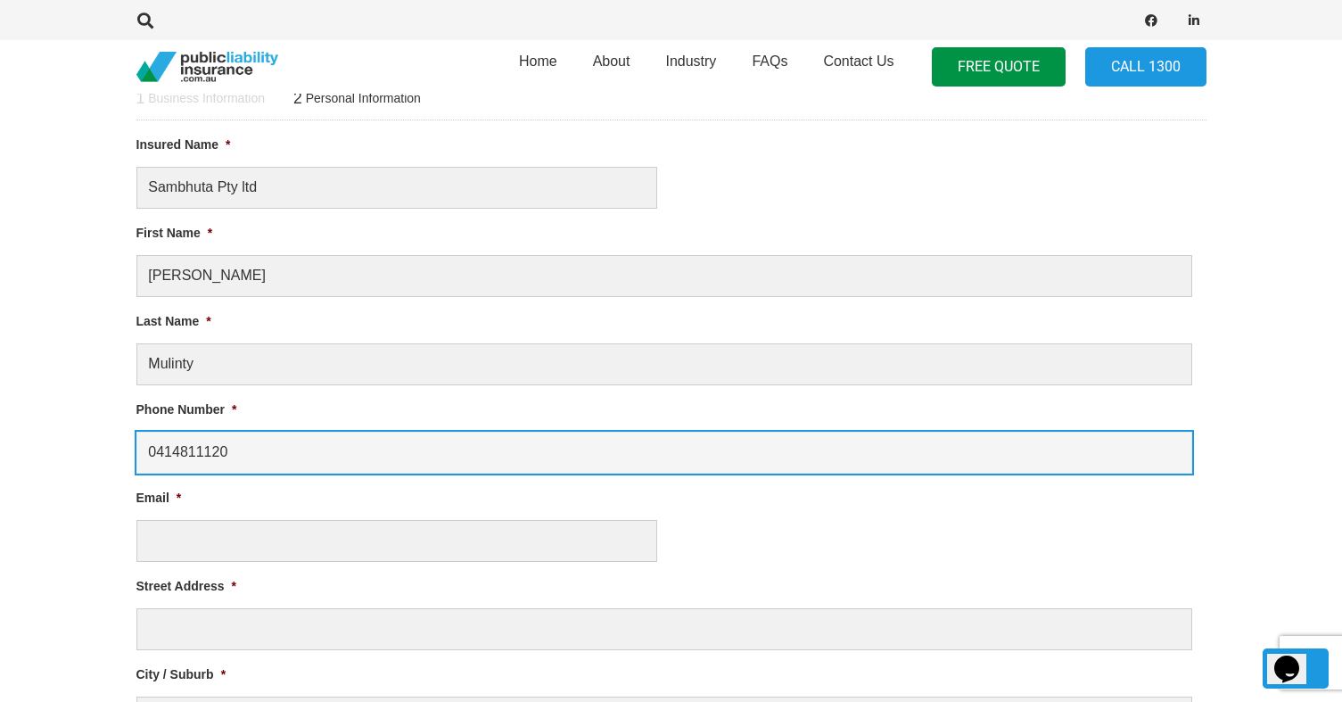
type input "0414811120"
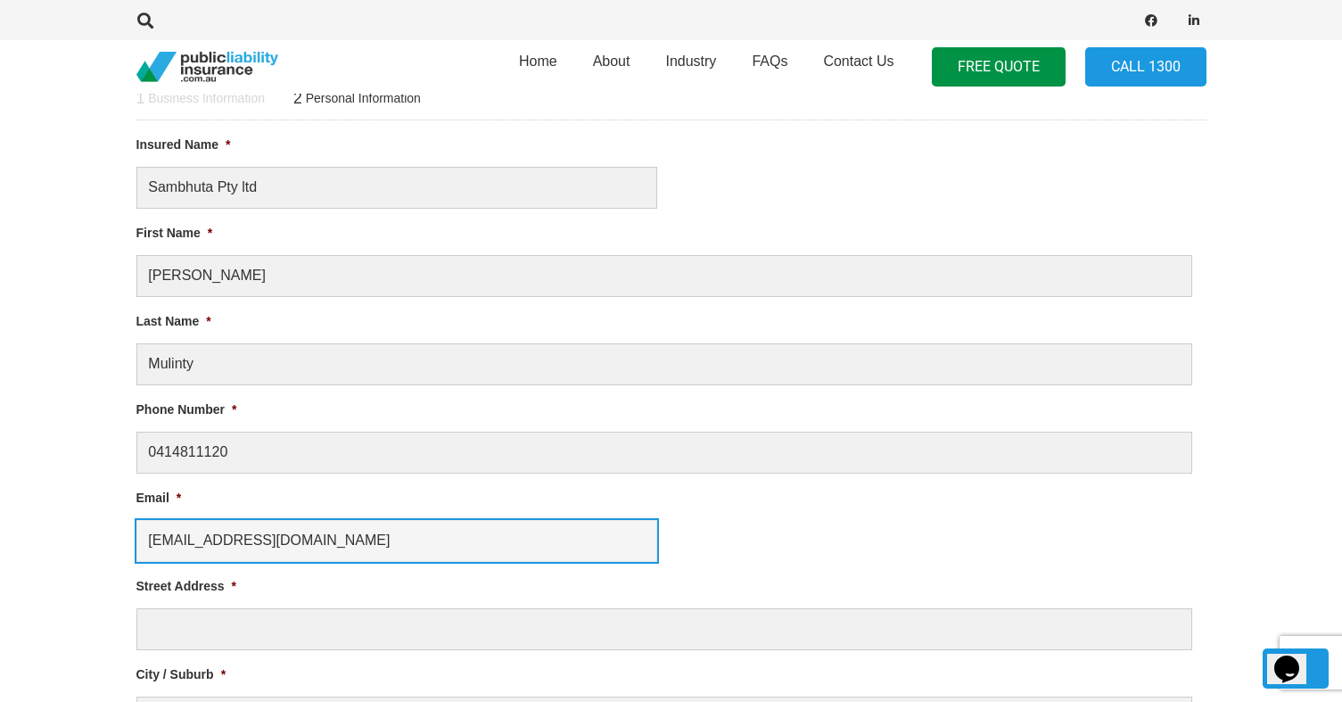
type input "svhoust@gmail.com"
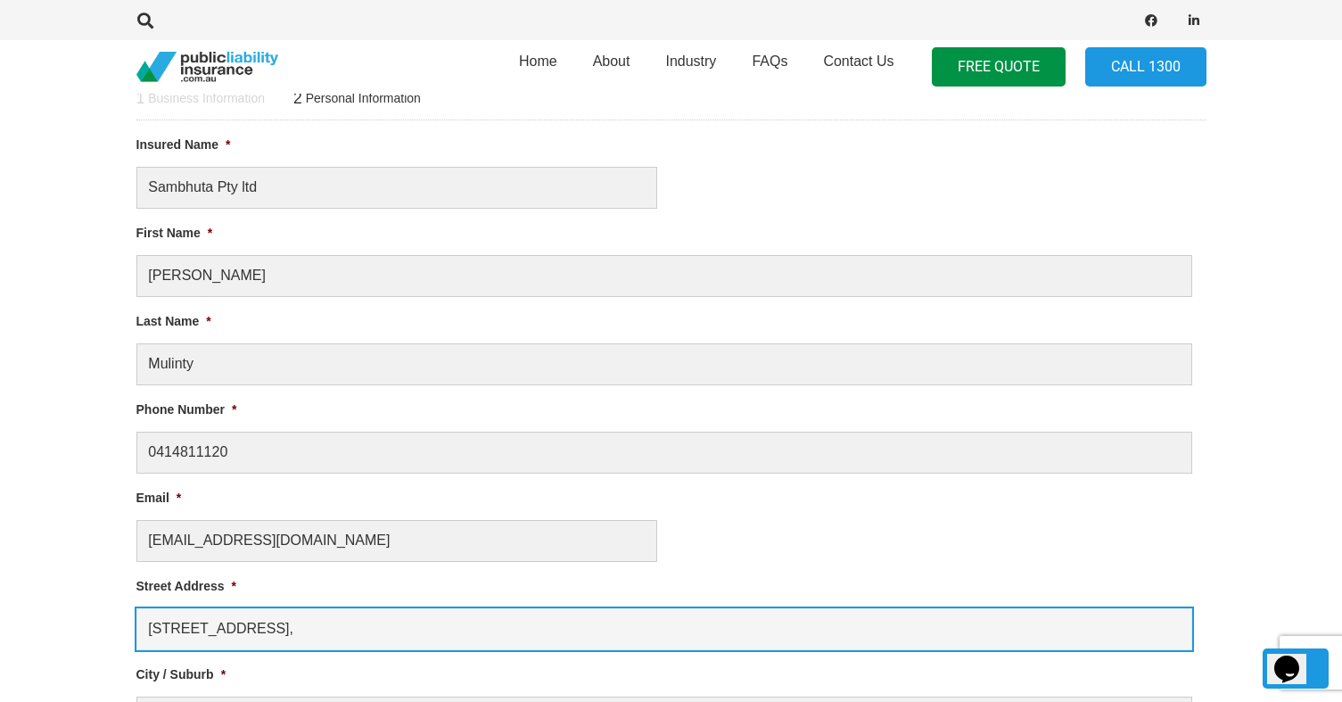
type input "26 Bemina Crescent,"
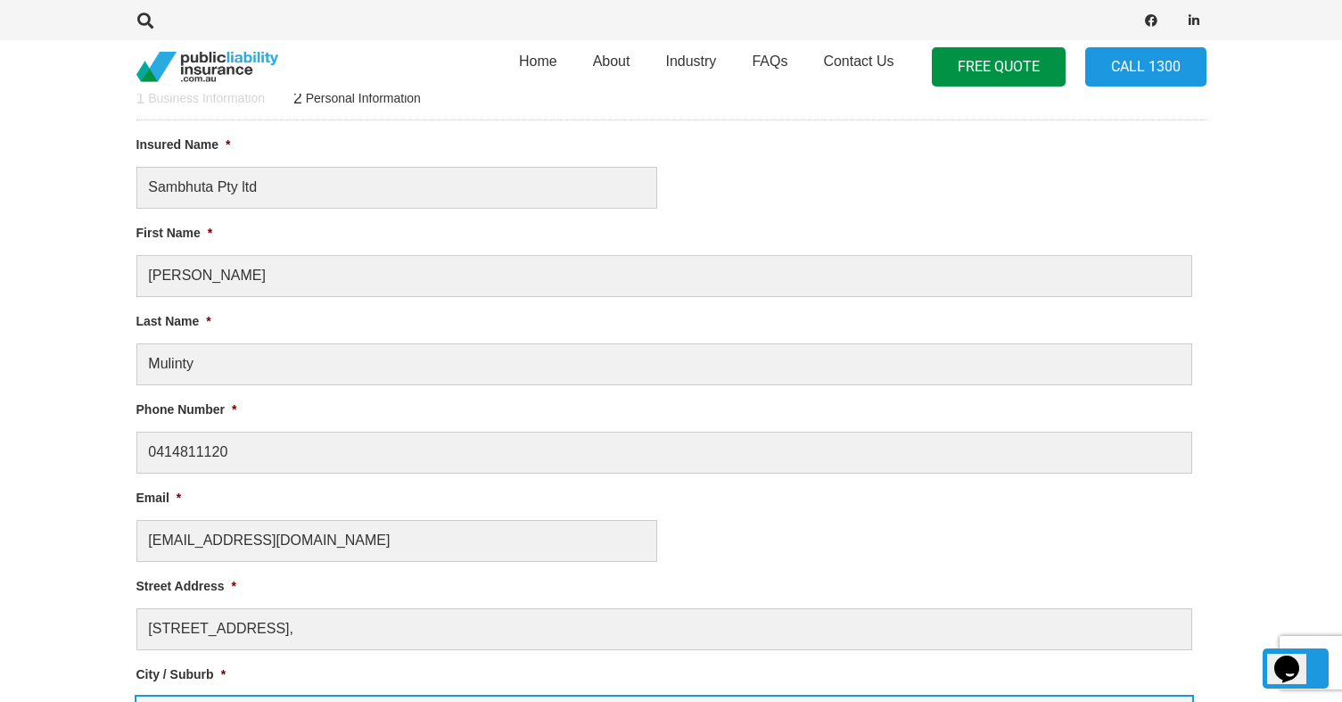
scroll to position [1102, 0]
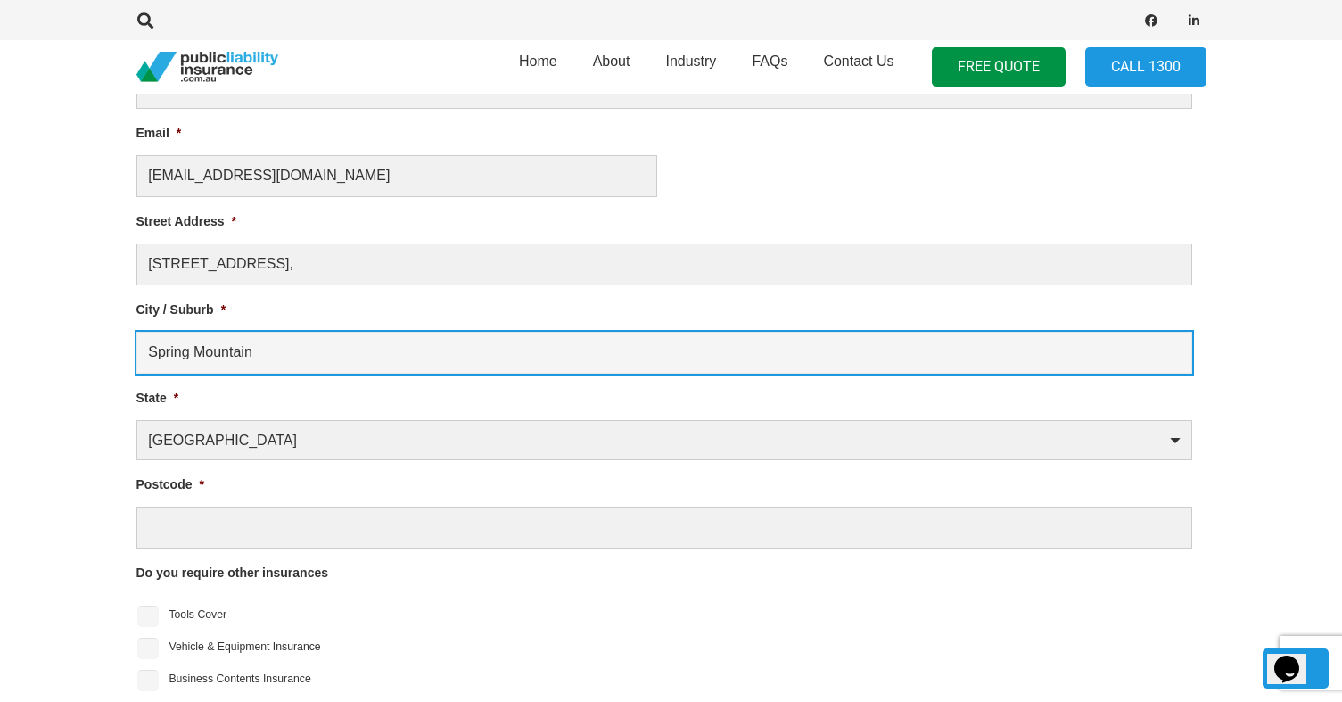
type input "Spring Mountain"
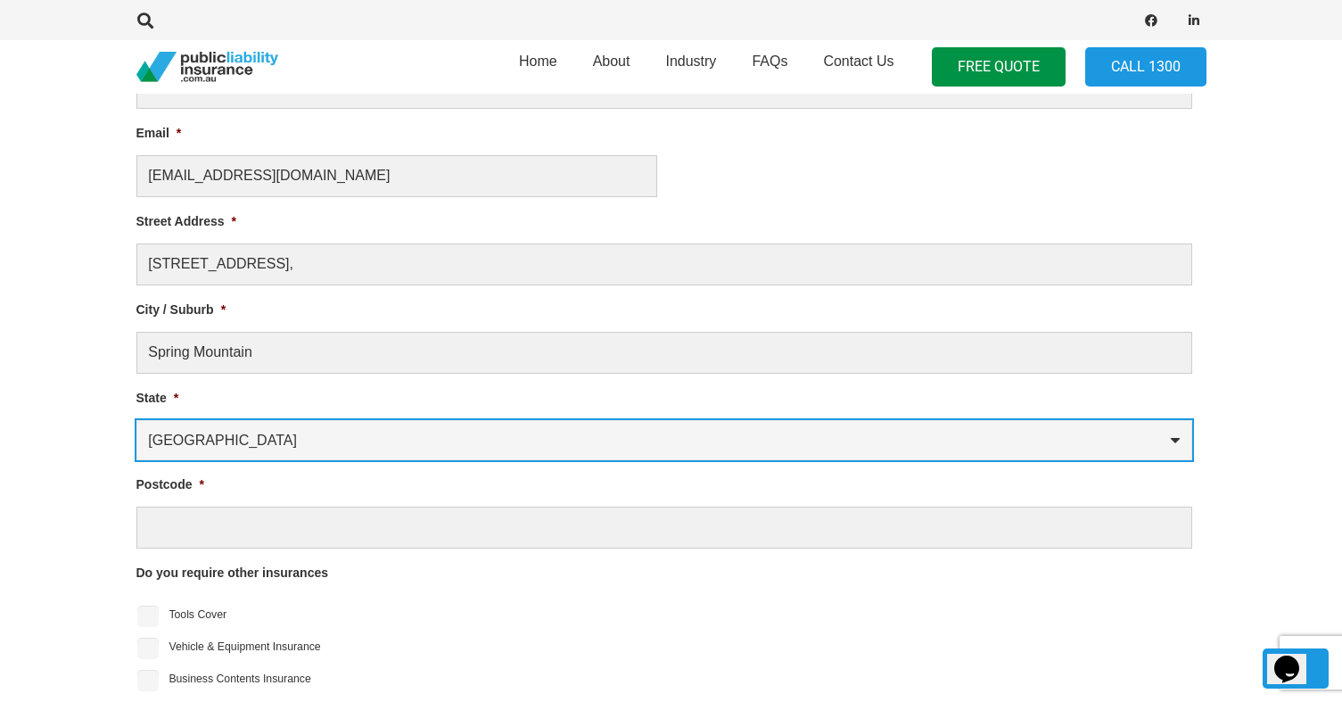
select select "Queensland"
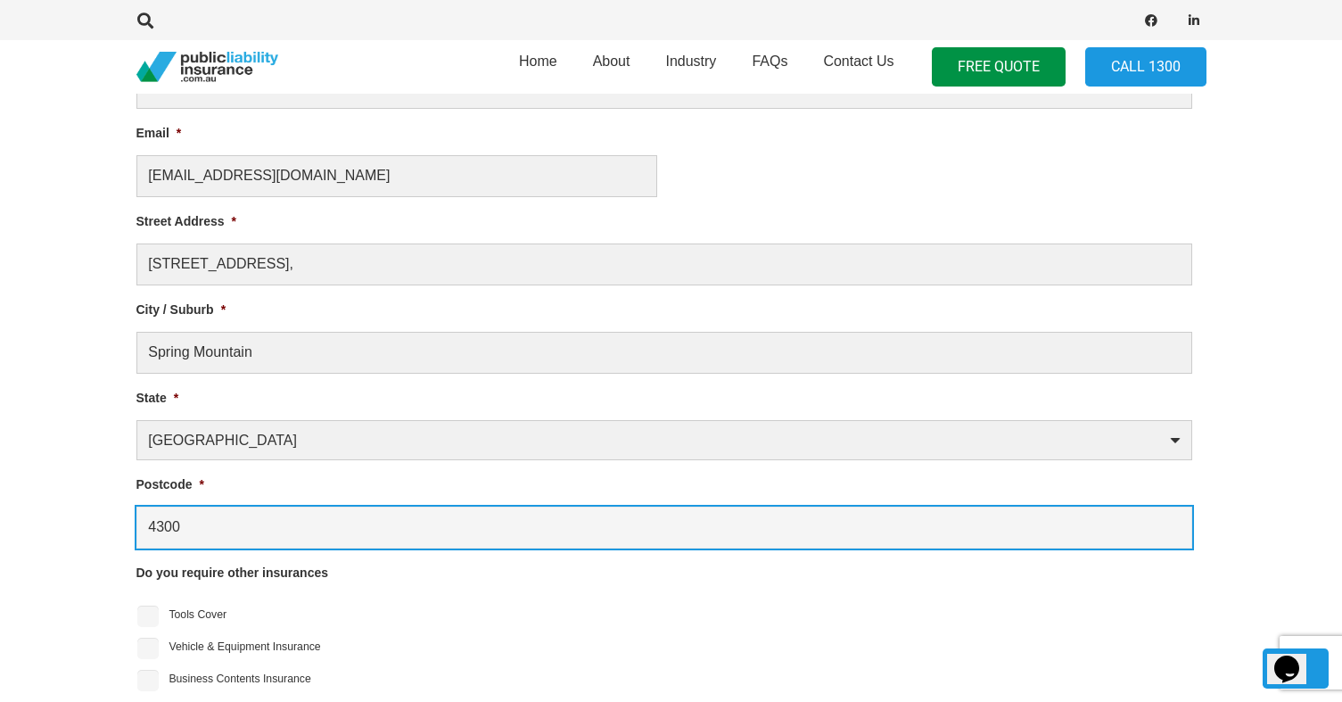
type input "4300"
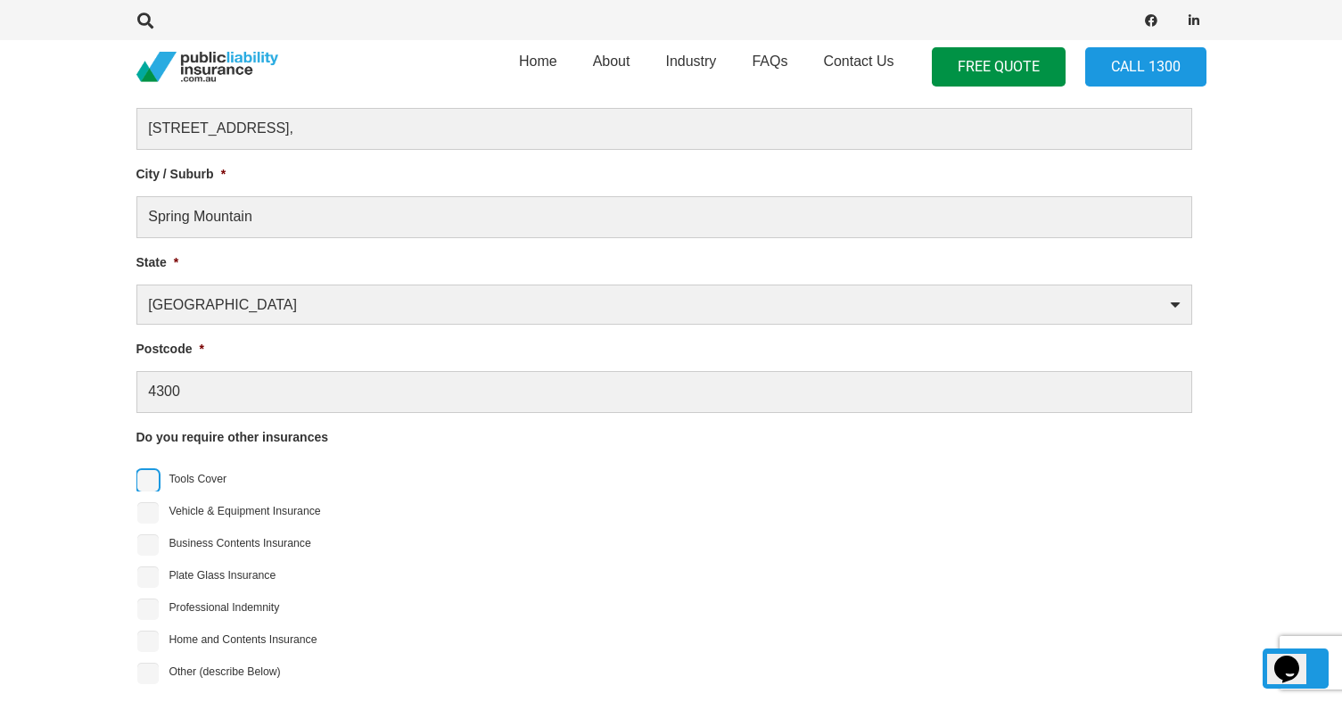
scroll to position [1404, 0]
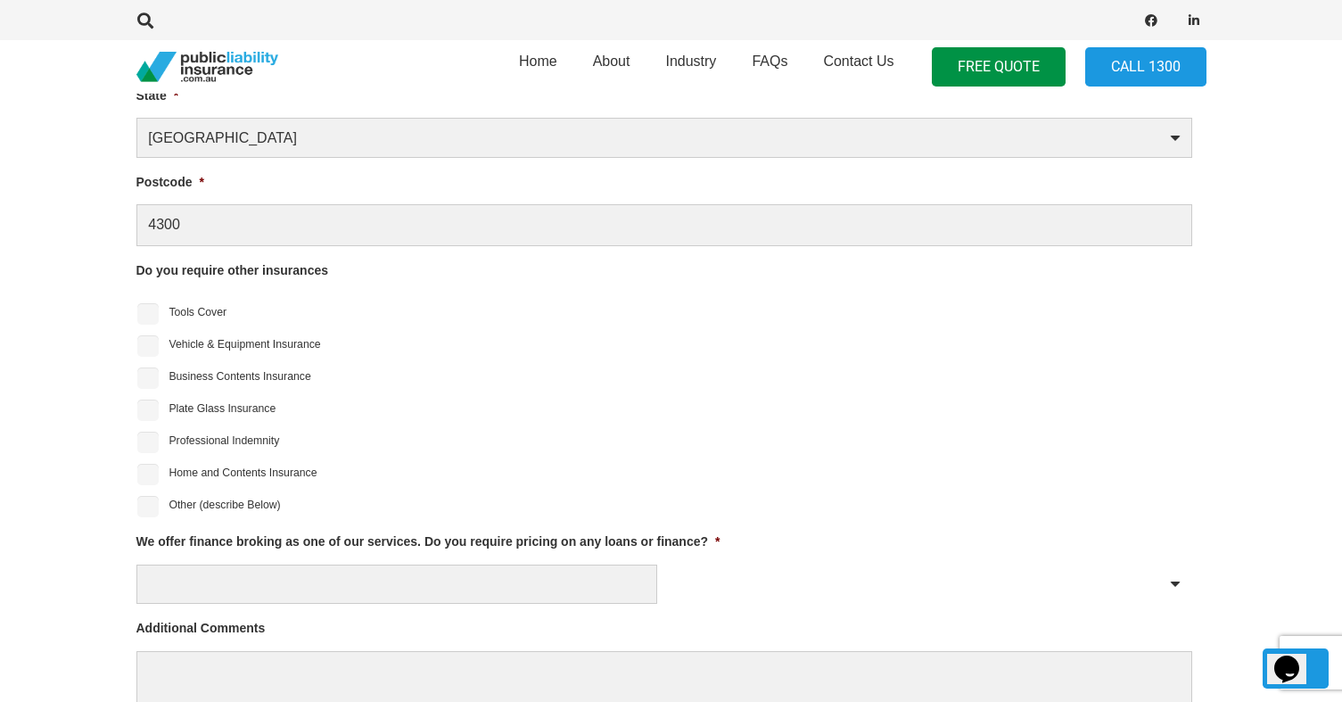
click at [208, 436] on label "Professional Indemnity" at bounding box center [224, 440] width 111 height 16
click at [159, 436] on input "Professional Indemnity" at bounding box center [147, 442] width 21 height 21
checkbox input "true"
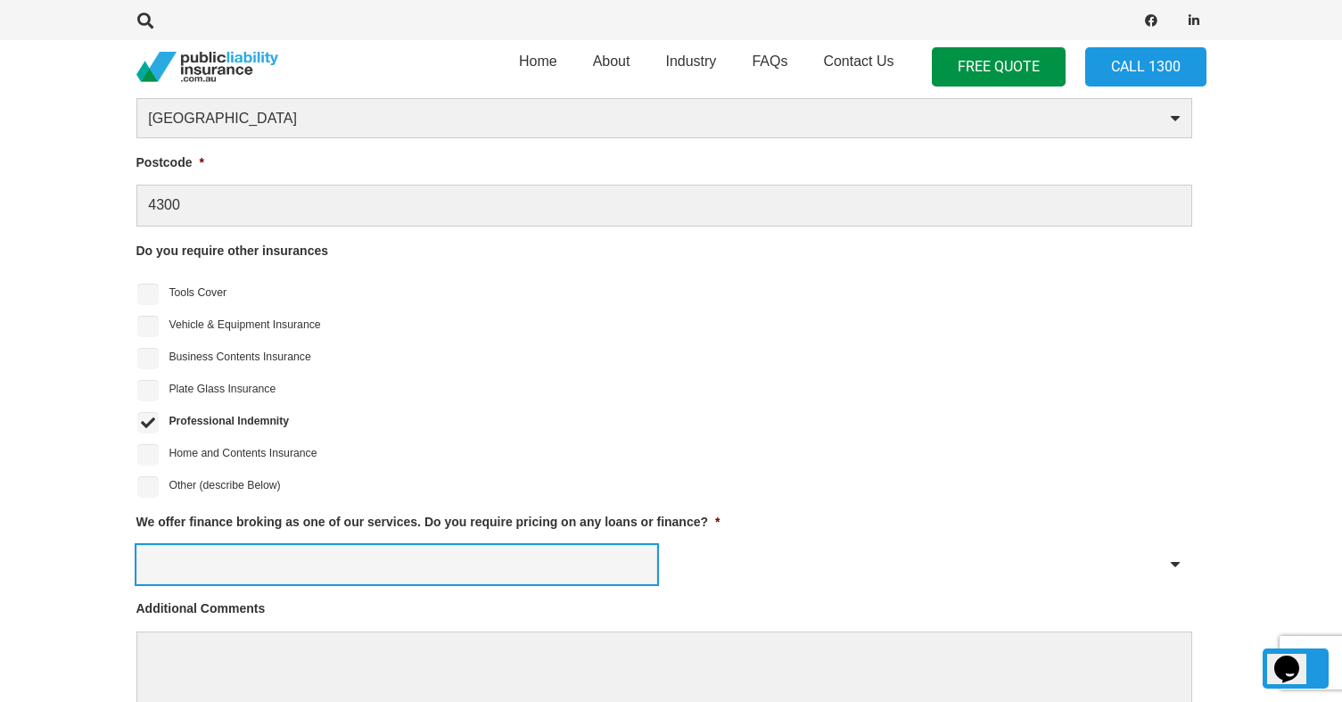
click at [250, 561] on select "Yes No" at bounding box center [396, 565] width 521 height 40
select select "No"
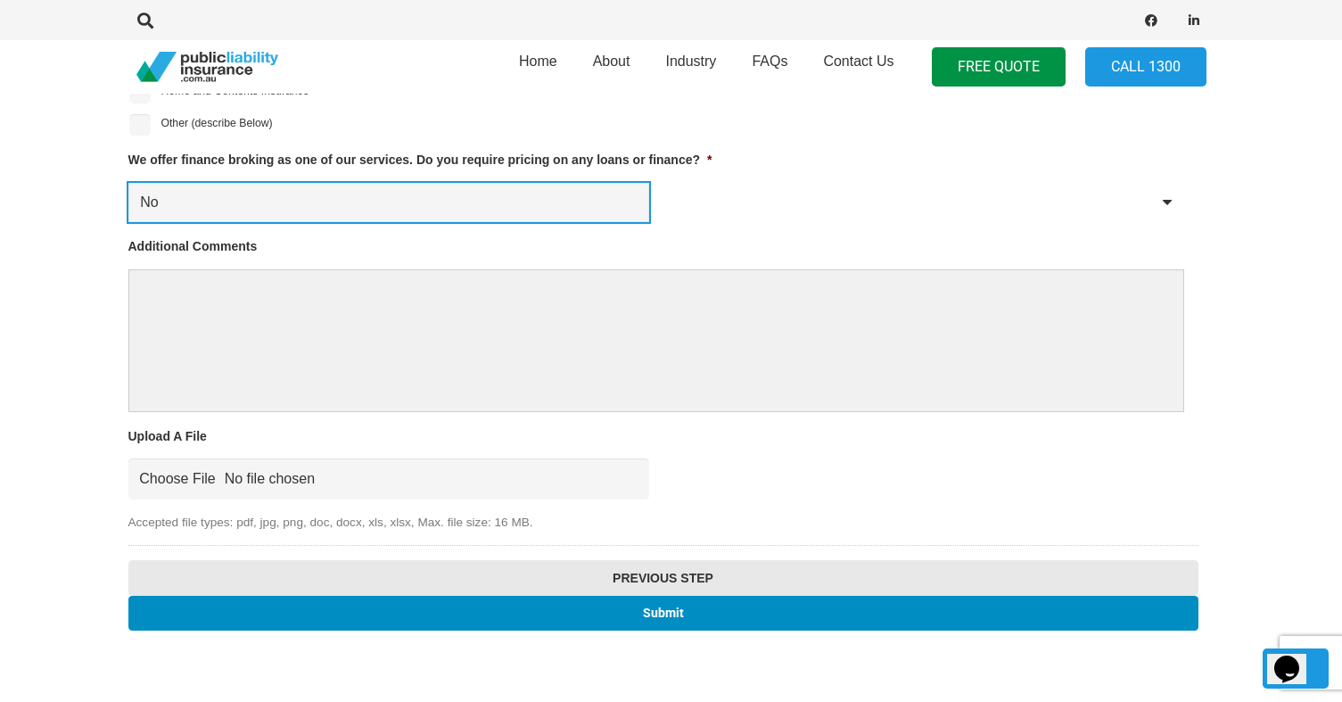
scroll to position [1782, 8]
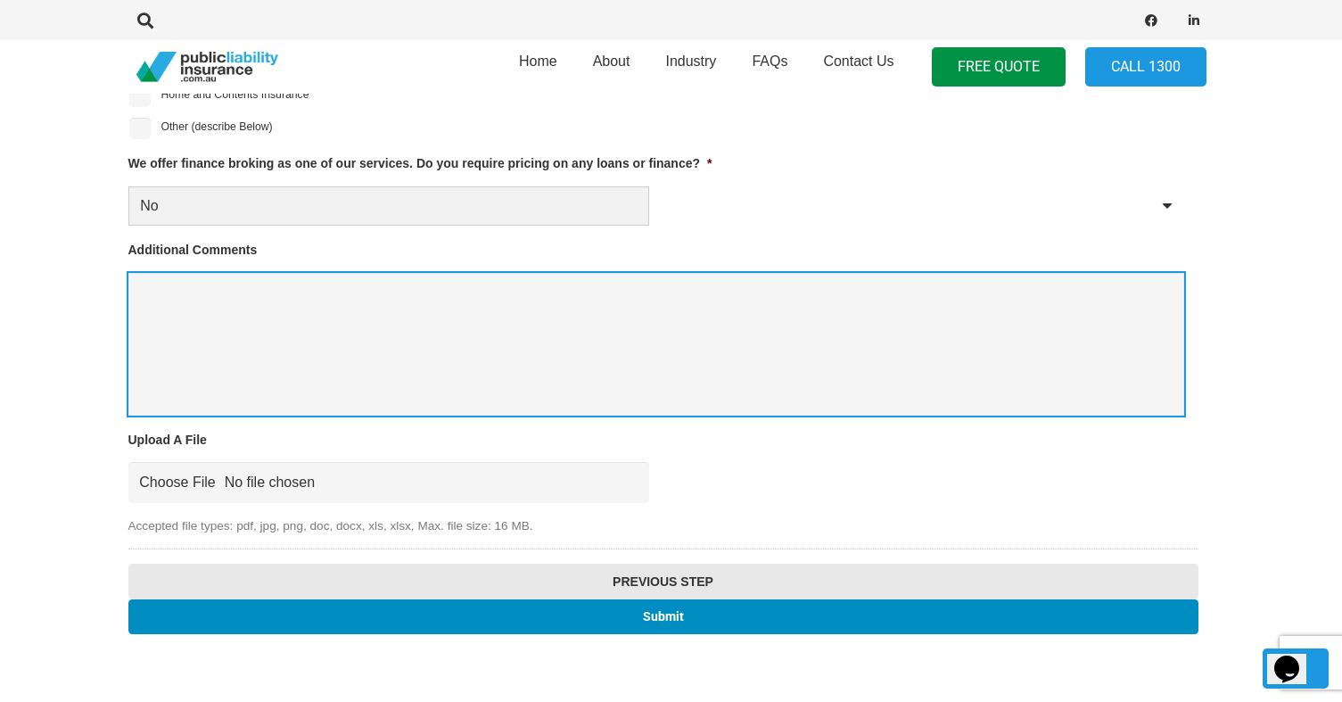
click at [397, 350] on textarea "Additional Comments" at bounding box center [656, 344] width 1056 height 143
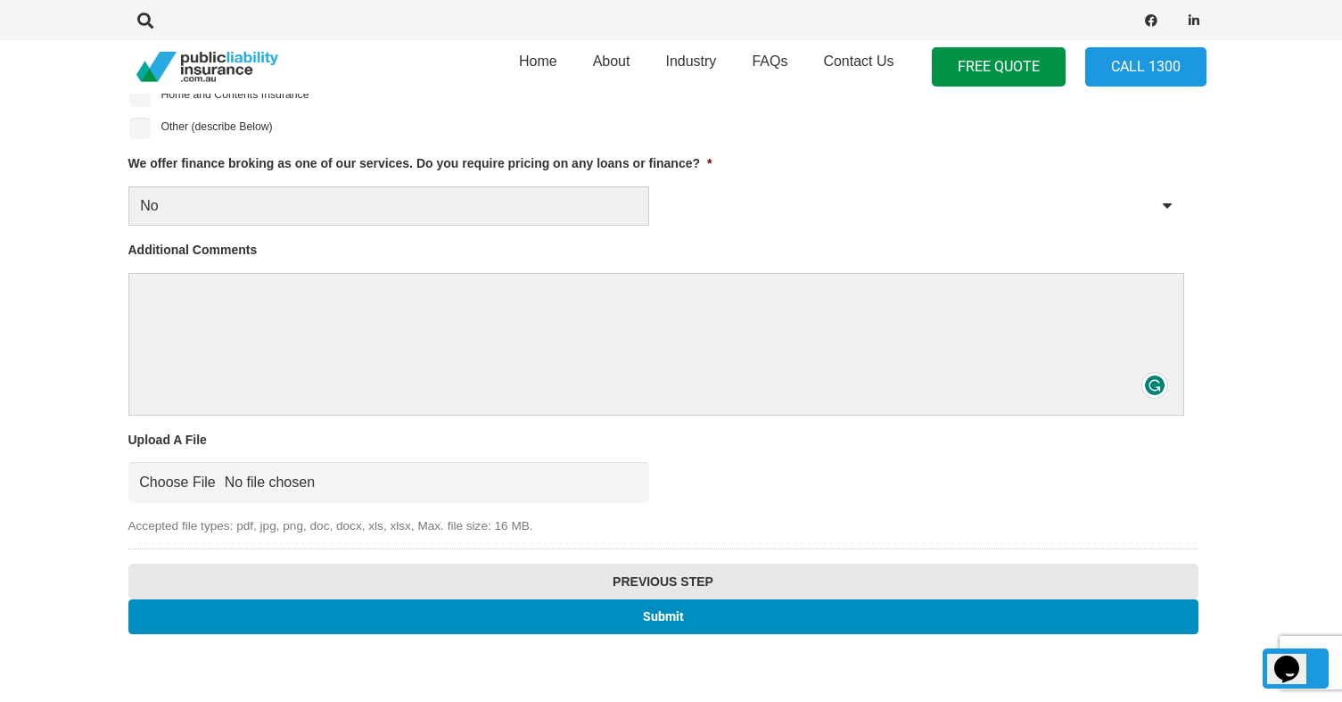
click at [145, 130] on input "Other (describe Below)" at bounding box center [139, 128] width 21 height 21
checkbox input "true"
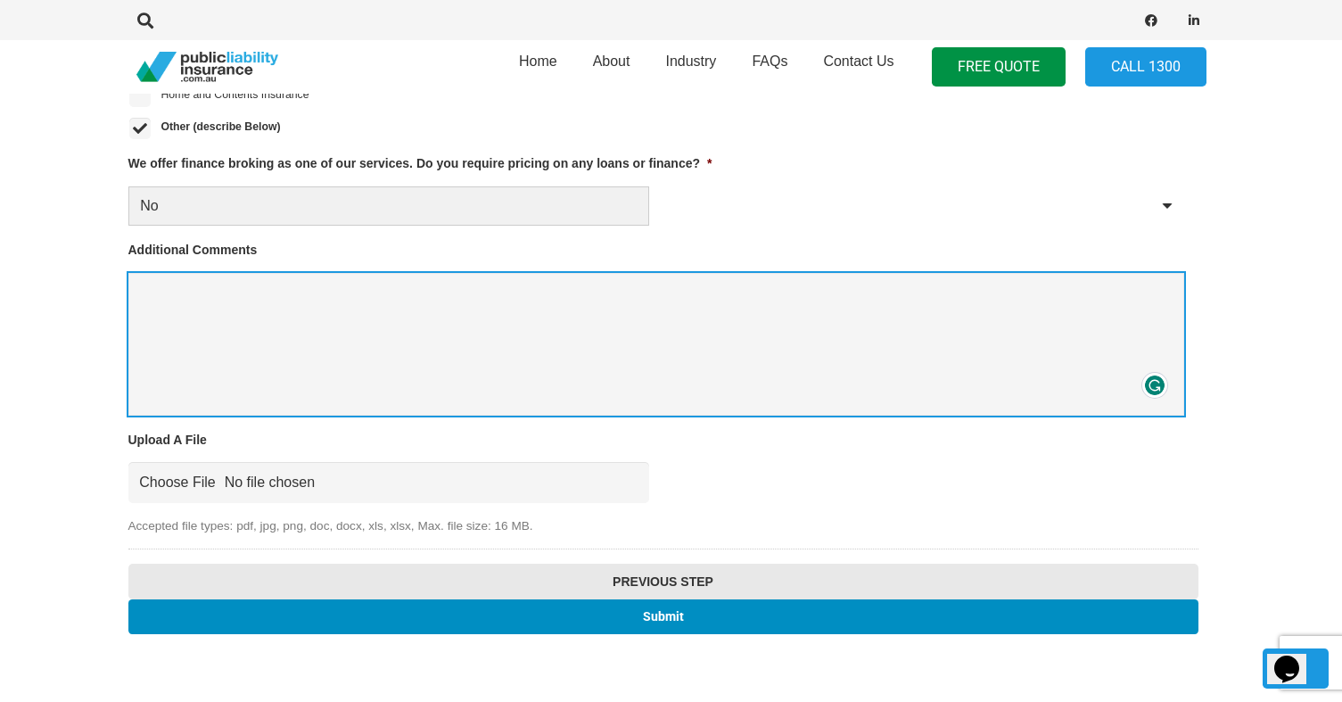
click at [229, 325] on textarea "Additional Comments" at bounding box center [656, 344] width 1056 height 143
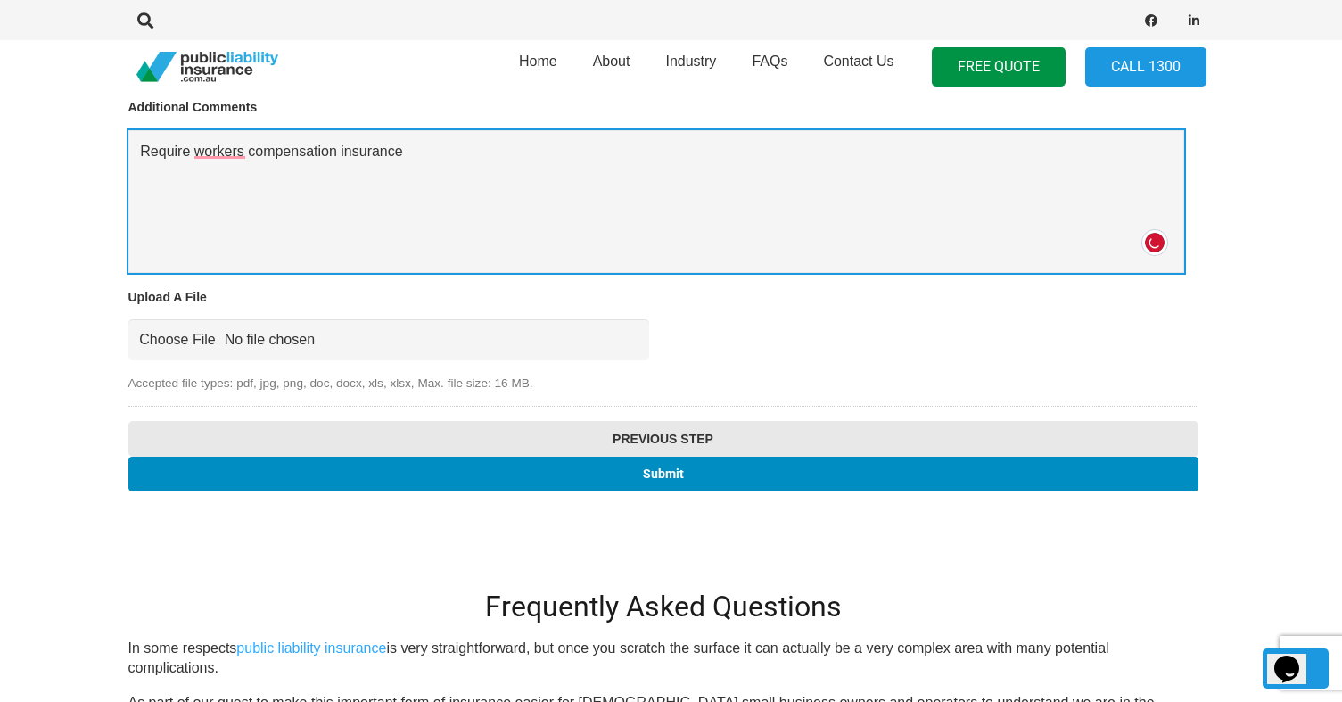
scroll to position [1928, 8]
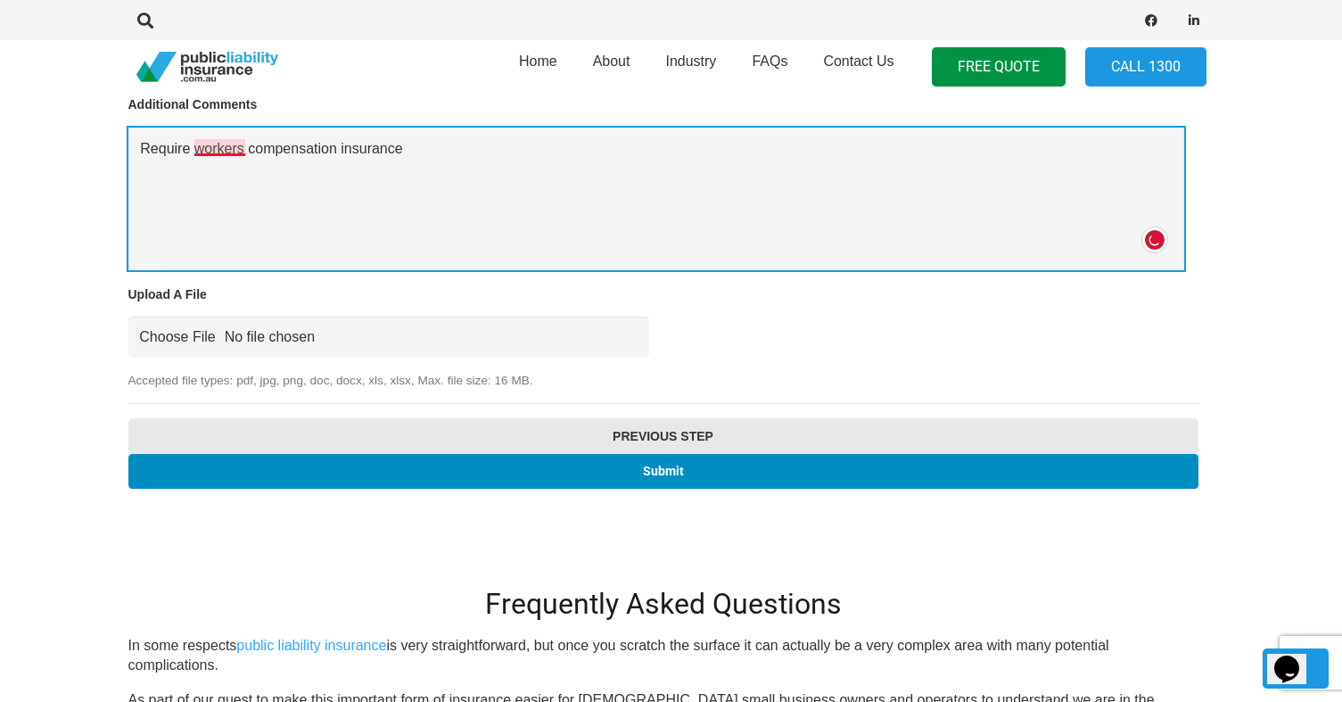
click at [220, 142] on textarea "Require workers compensation insurance" at bounding box center [656, 199] width 1056 height 143
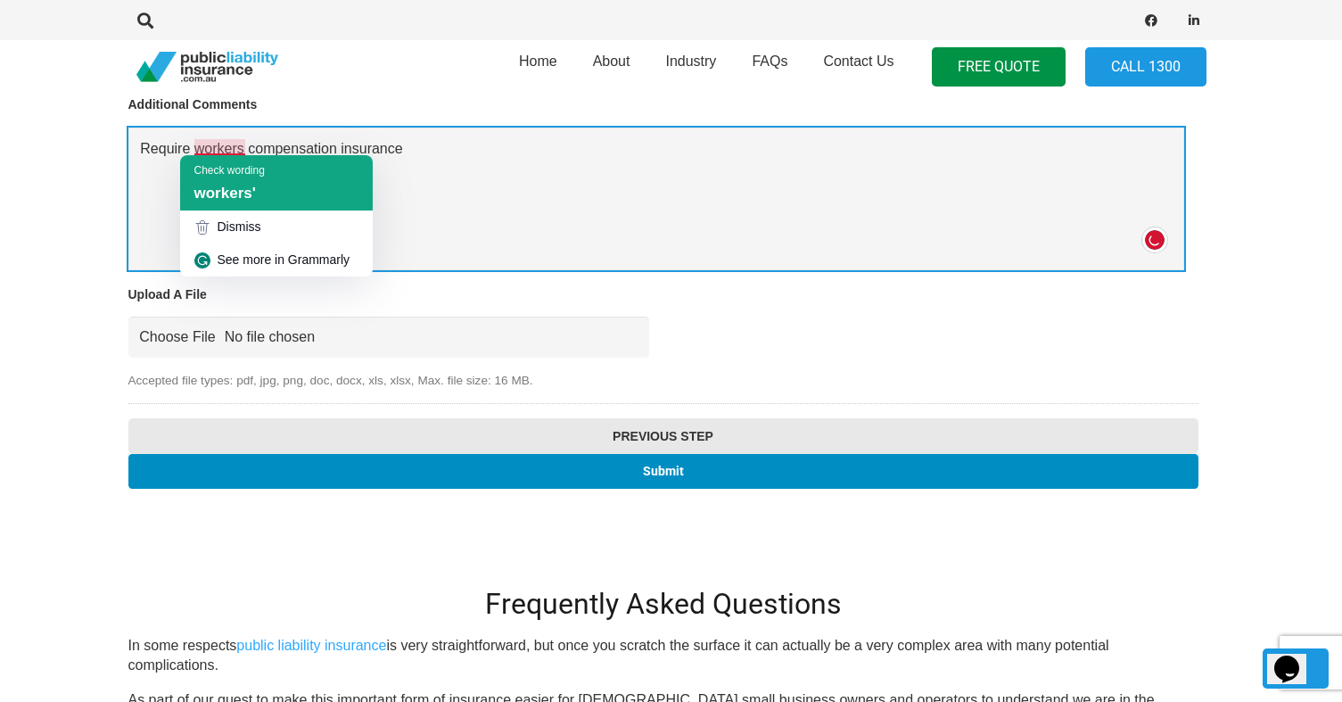
click at [240, 194] on span "workers'" at bounding box center [225, 193] width 62 height 17
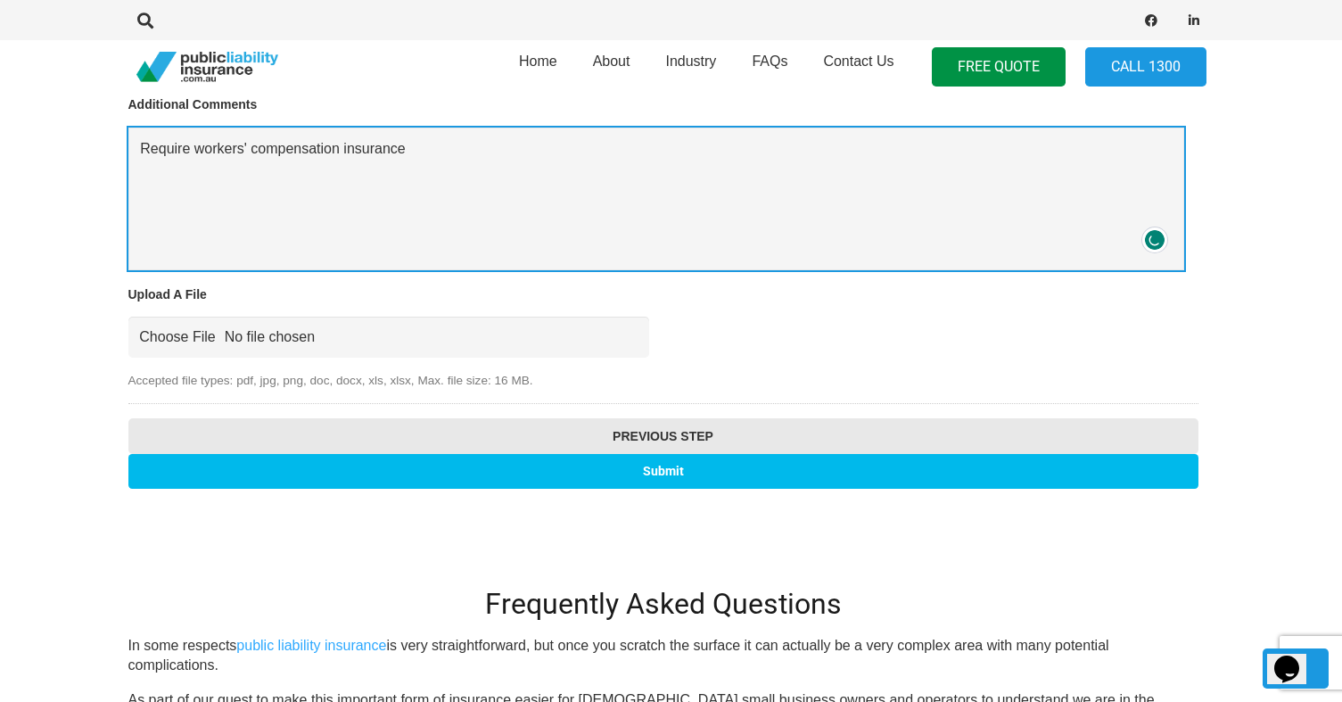
type textarea "Require workers' compensation insurance"
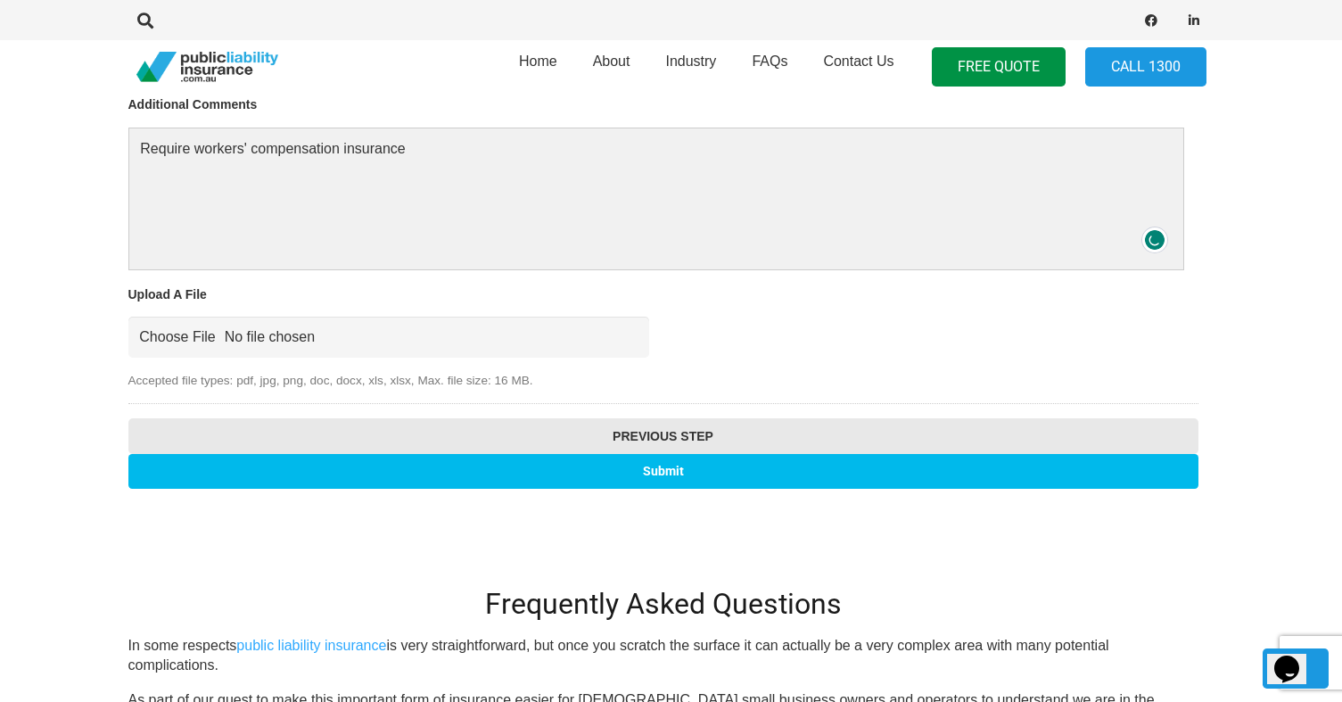
click at [601, 461] on input "Submit" at bounding box center [663, 471] width 1070 height 35
